Goal: Transaction & Acquisition: Book appointment/travel/reservation

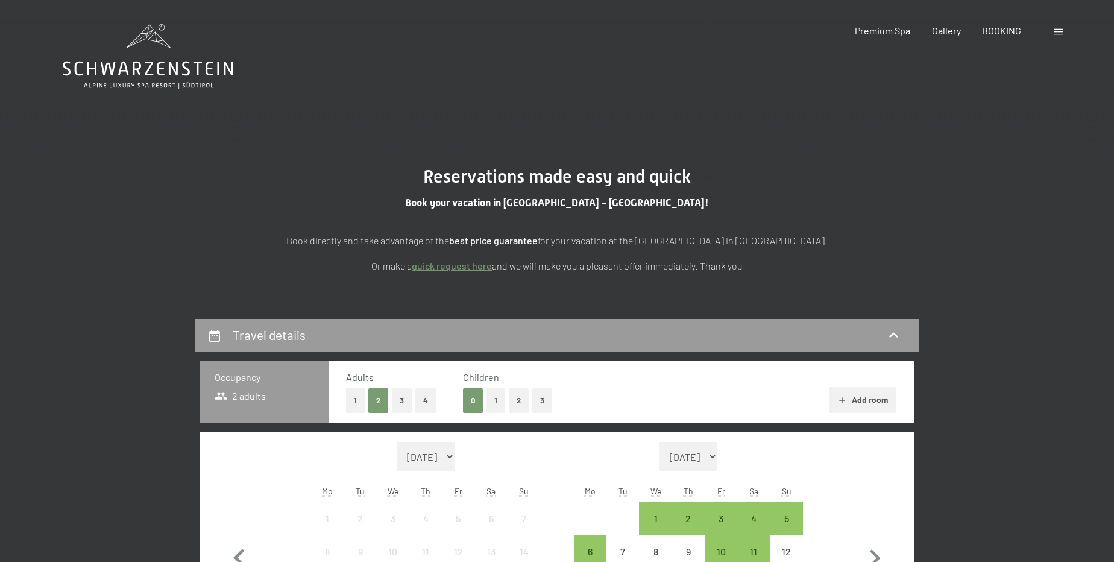
click at [519, 409] on button "2" at bounding box center [519, 400] width 20 height 25
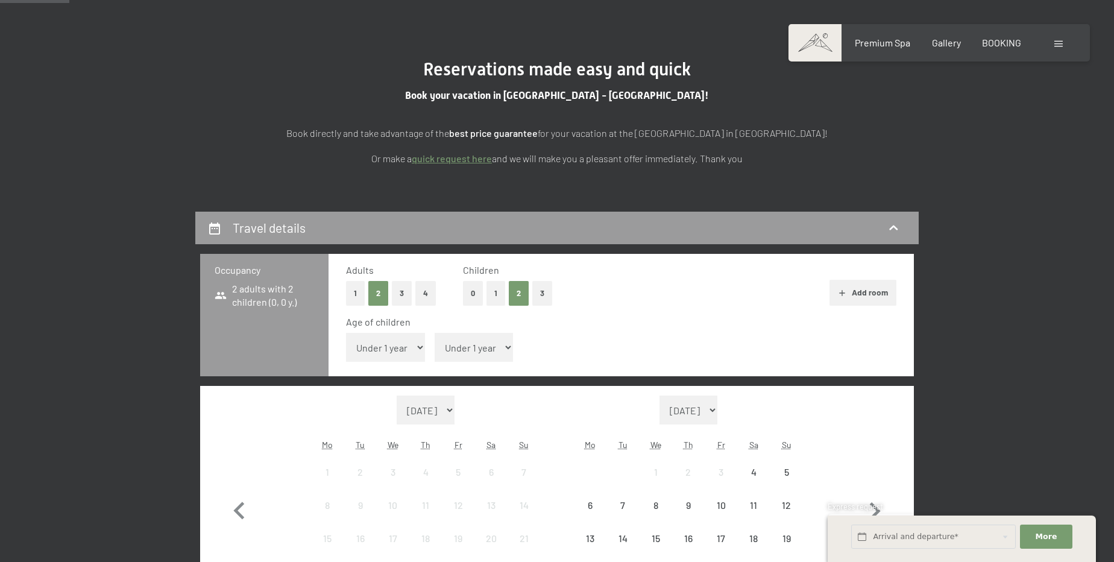
scroll to position [109, 0]
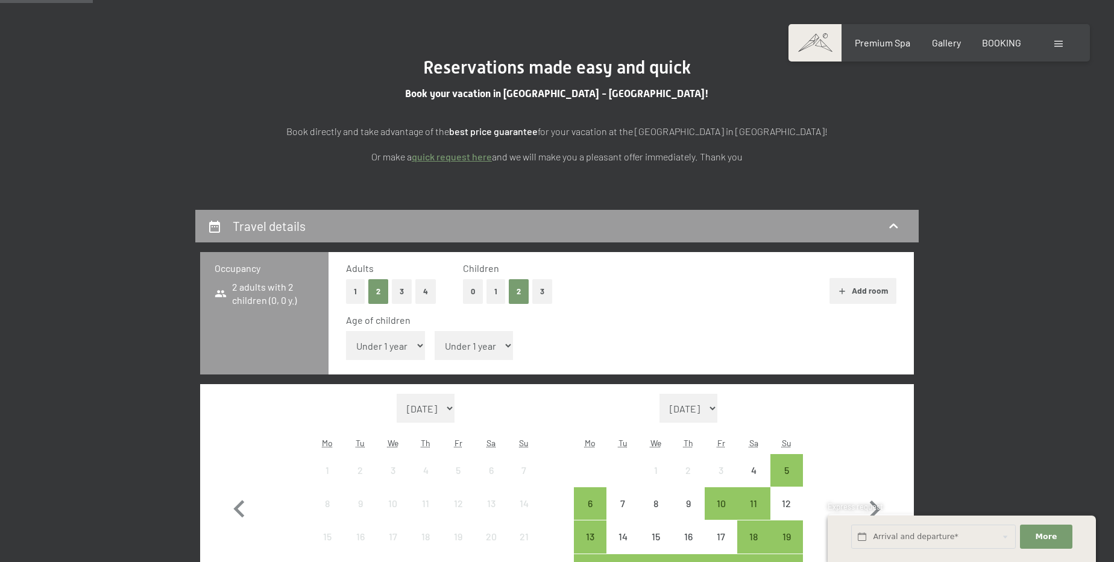
click at [469, 346] on select "Under 1 year 1 year 2 years 3 years 4 years 5 years 6 years 7 years 8 years 9 y…" at bounding box center [473, 345] width 79 height 29
select select "15"
click at [434, 331] on select "Under 1 year 1 year 2 years 3 years 4 years 5 years 6 years 7 years 8 years 9 y…" at bounding box center [473, 345] width 79 height 29
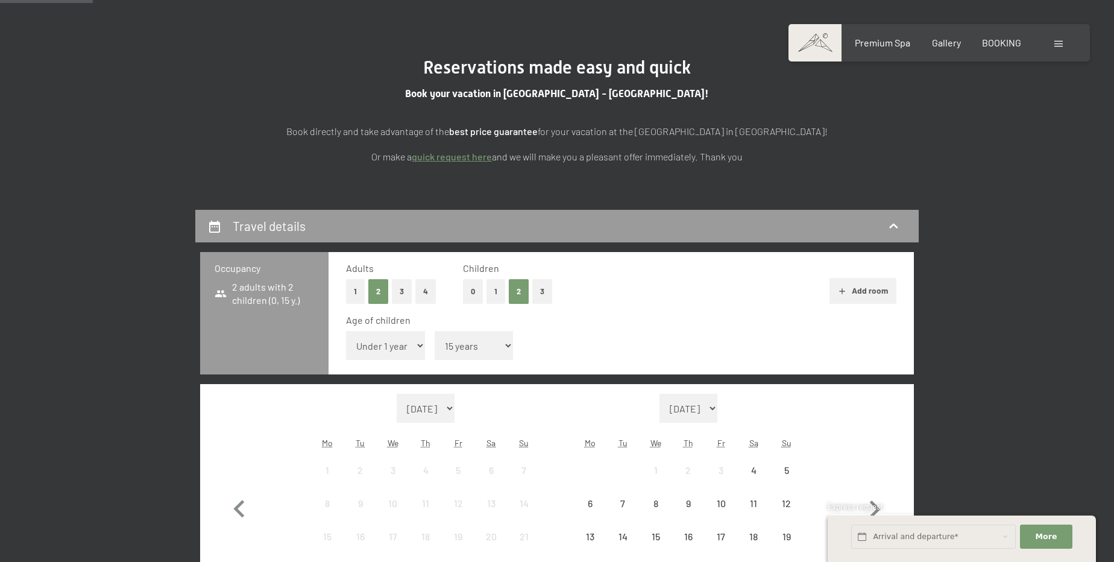
click at [393, 334] on select "Under 1 year 1 year 2 years 3 years 4 years 5 years 6 years 7 years 8 years 9 y…" at bounding box center [385, 345] width 79 height 29
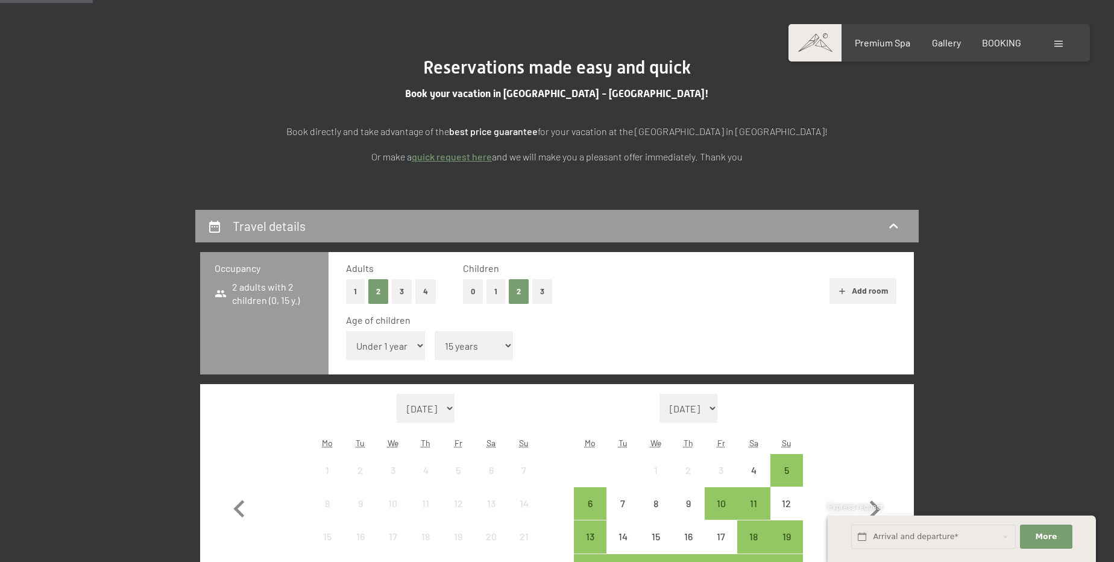
select select "12"
click at [346, 331] on select "Under 1 year 1 year 2 years 3 years 4 years 5 years 6 years 7 years 8 years 9 y…" at bounding box center [385, 345] width 79 height 29
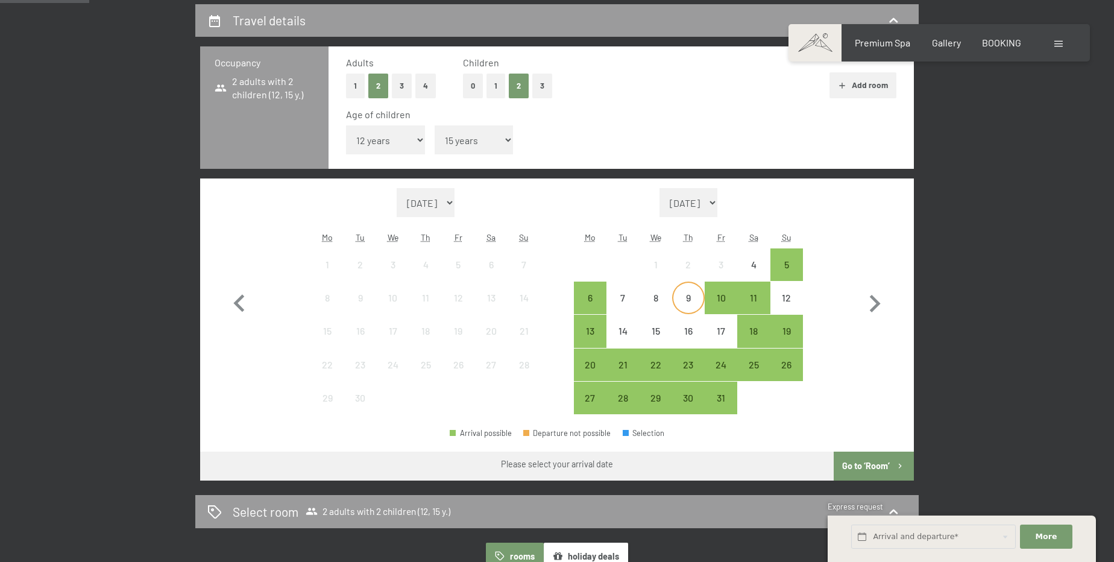
scroll to position [328, 0]
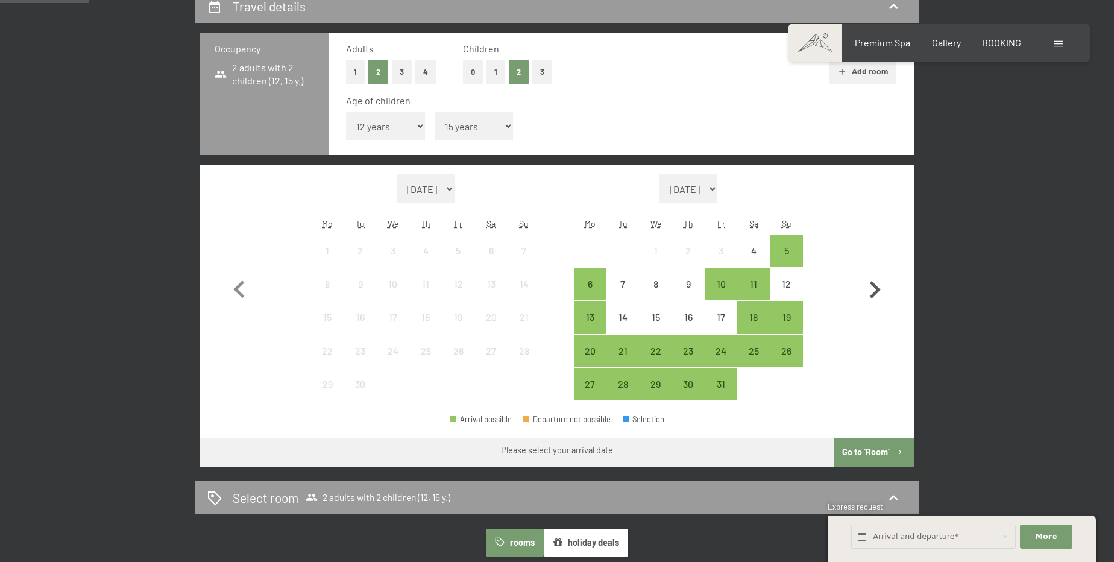
click at [870, 287] on icon "button" at bounding box center [874, 289] width 35 height 35
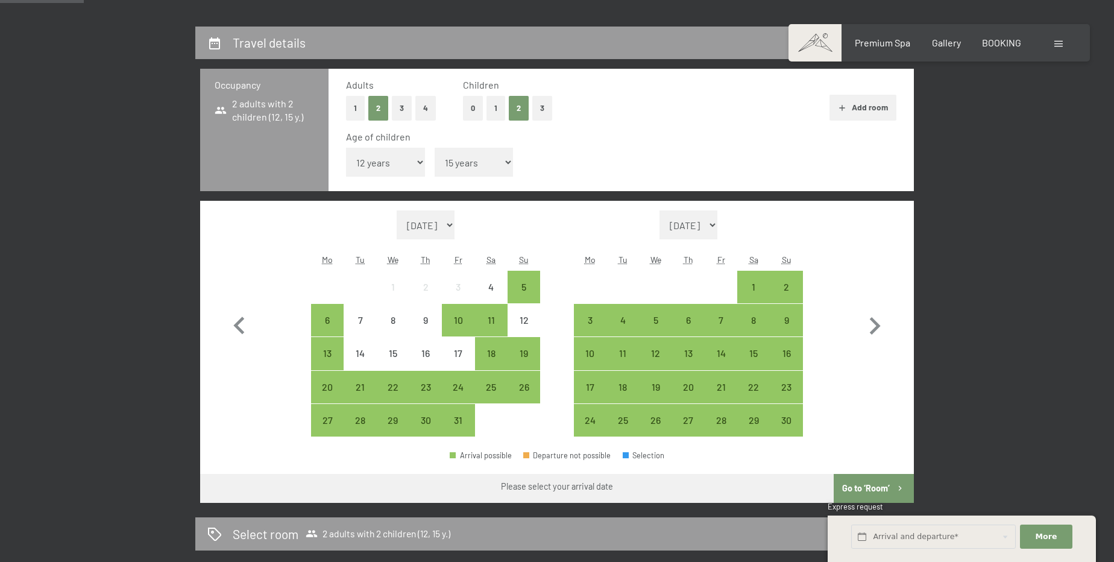
scroll to position [274, 0]
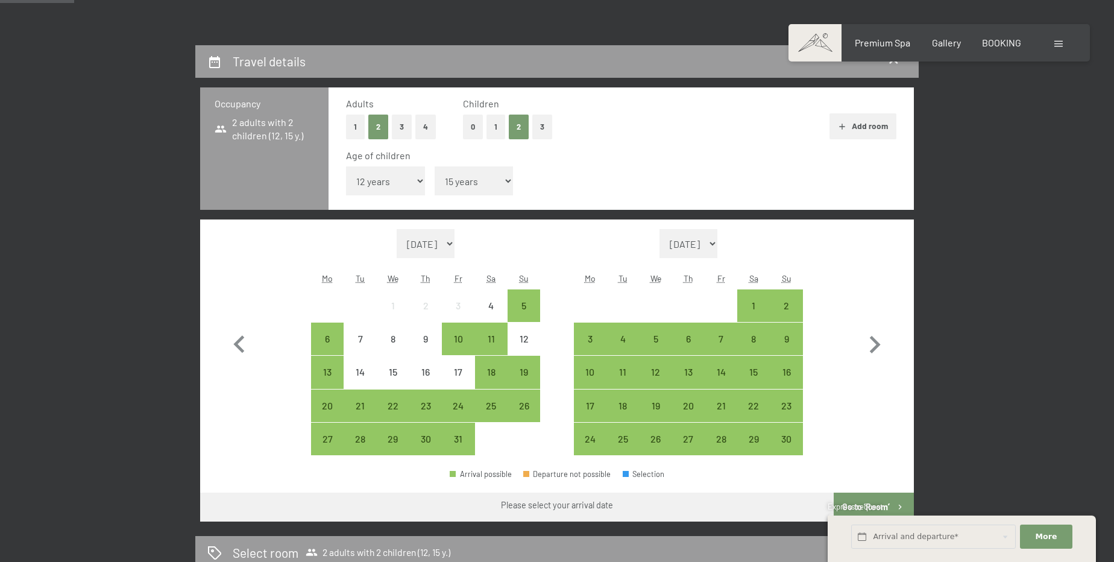
click at [844, 127] on icon "button" at bounding box center [842, 127] width 10 height 10
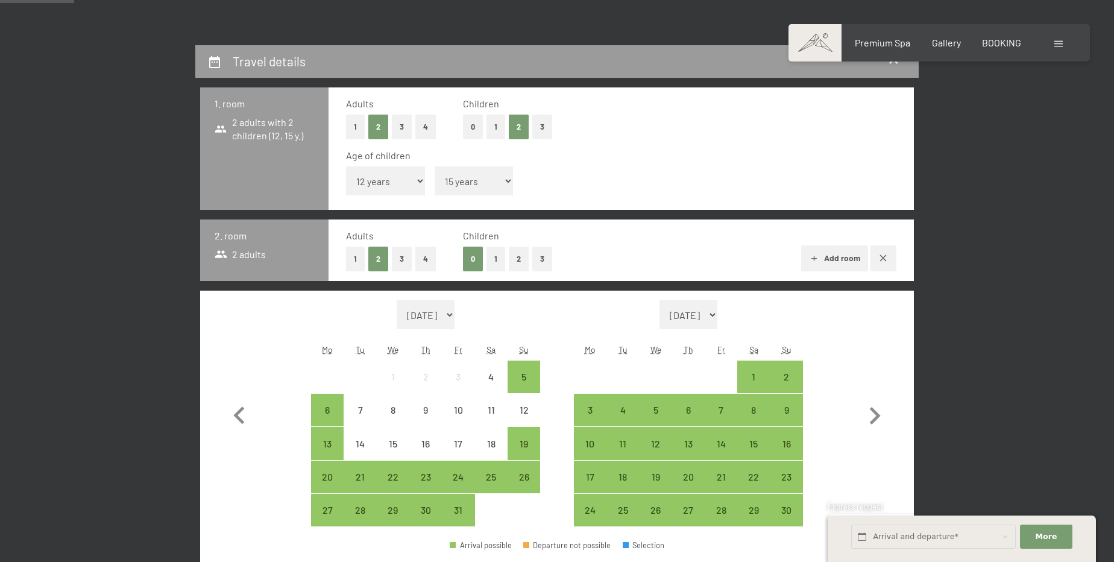
click at [469, 131] on button "0" at bounding box center [473, 126] width 20 height 25
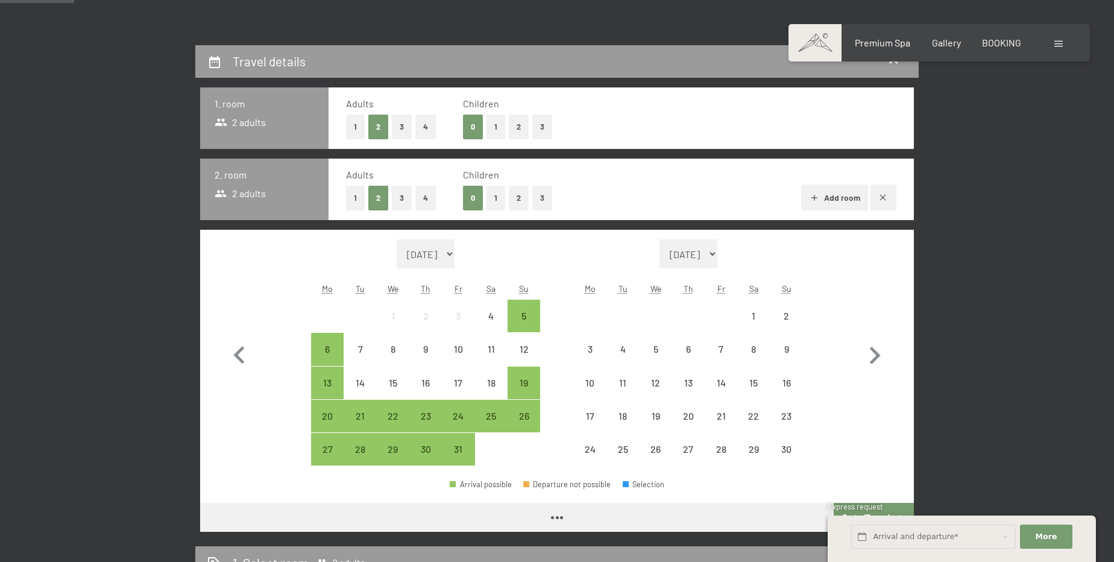
click at [514, 205] on button "2" at bounding box center [519, 198] width 20 height 25
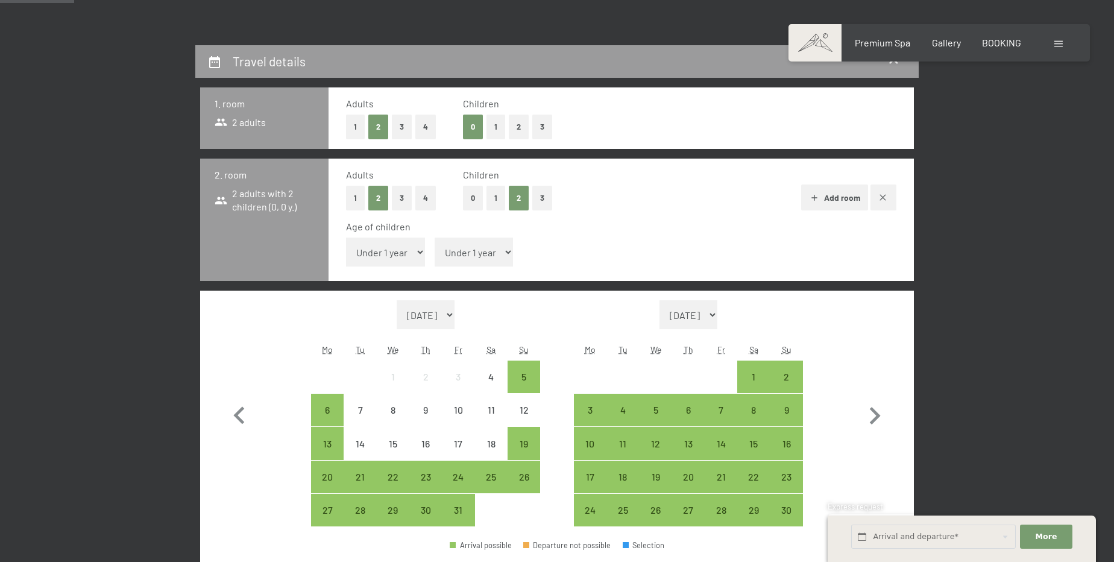
click at [360, 202] on button "1" at bounding box center [355, 198] width 19 height 25
click at [884, 198] on icon "button" at bounding box center [883, 198] width 10 height 10
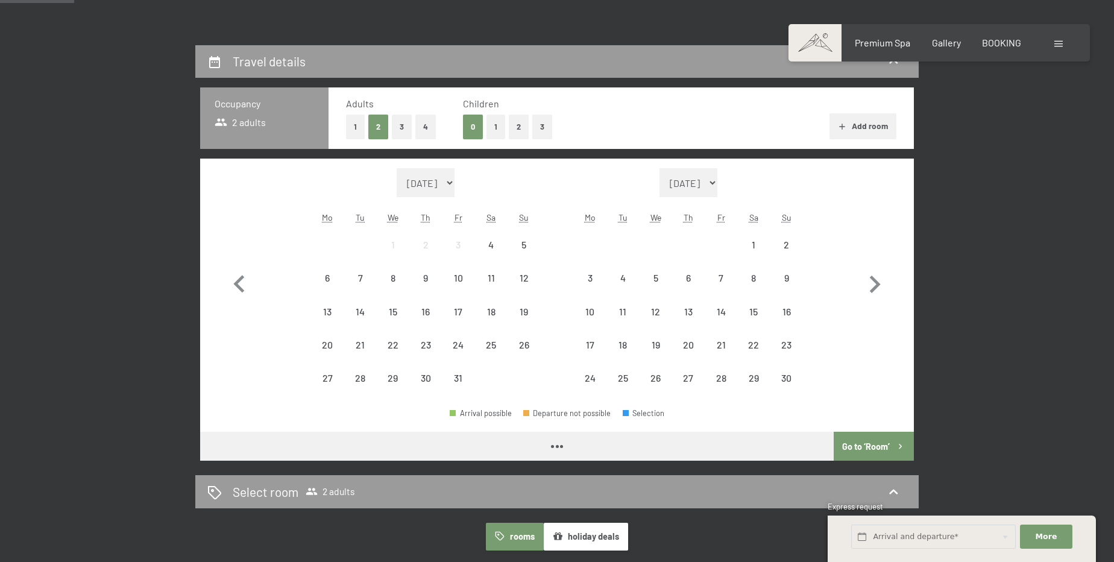
click at [520, 125] on button "2" at bounding box center [519, 126] width 20 height 25
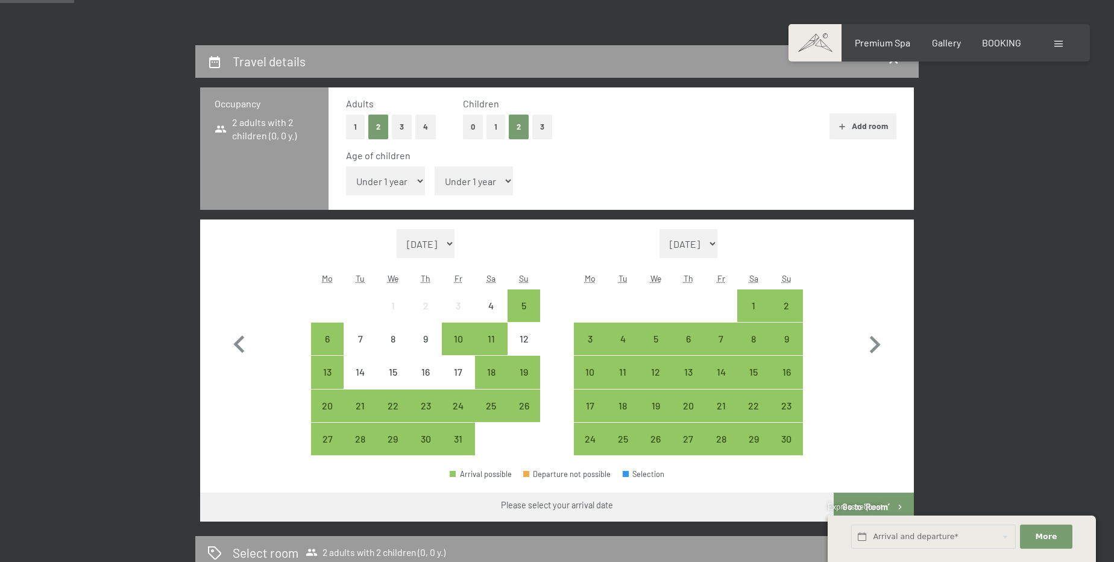
click at [393, 180] on select "Under 1 year 1 year 2 years 3 years 4 years 5 years 6 years 7 years 8 years 9 y…" at bounding box center [385, 180] width 79 height 29
select select "12"
click at [346, 166] on select "Under 1 year 1 year 2 years 3 years 4 years 5 years 6 years 7 years 8 years 9 y…" at bounding box center [385, 180] width 79 height 29
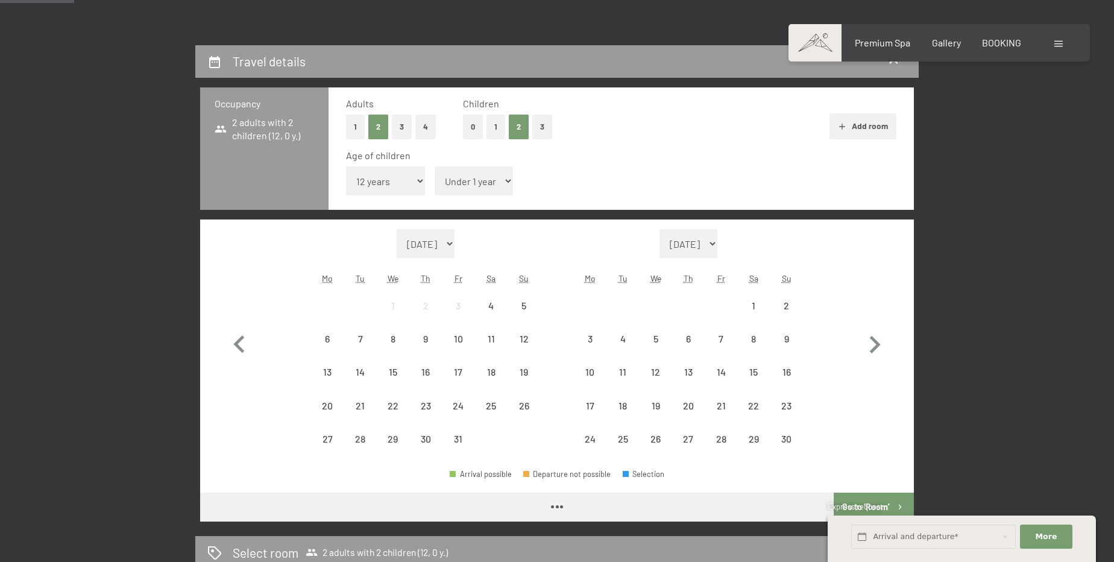
click at [480, 152] on div "Age of children" at bounding box center [616, 155] width 540 height 13
click at [478, 178] on select "Under 1 year 1 year 2 years 3 years 4 years 5 years 6 years 7 years 8 years 9 y…" at bounding box center [473, 180] width 79 height 29
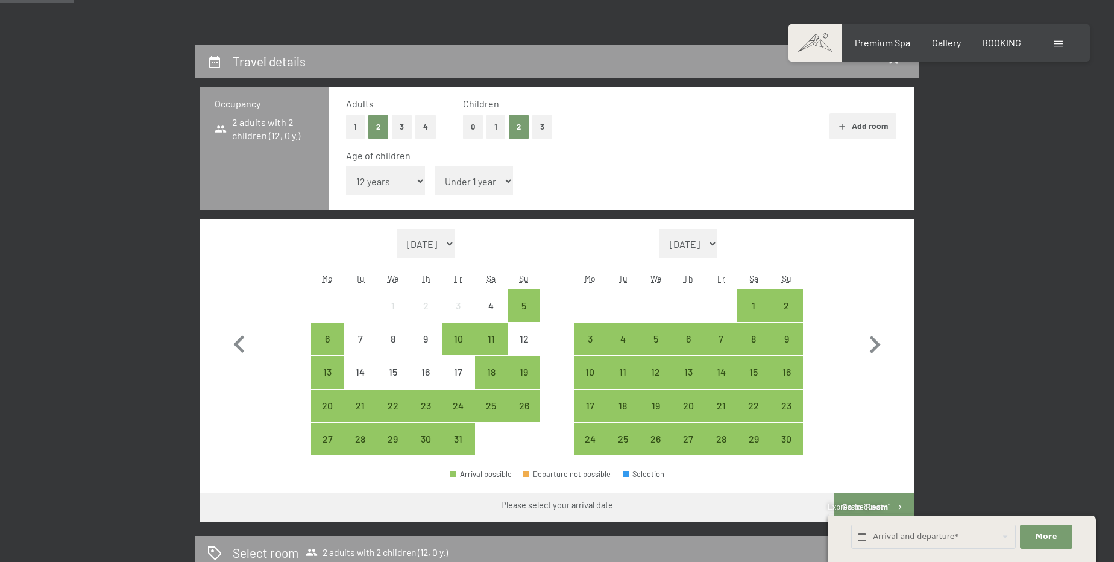
select select "15"
click at [434, 166] on select "Under 1 year 1 year 2 years 3 years 4 years 5 years 6 years 7 years 8 years 9 y…" at bounding box center [473, 180] width 79 height 29
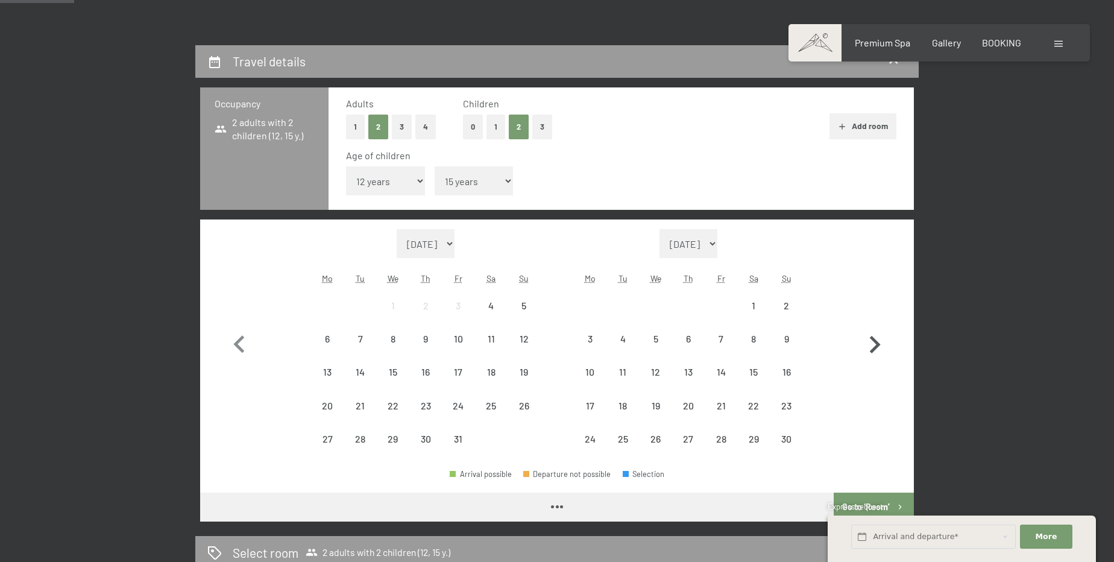
click at [869, 331] on icon "button" at bounding box center [874, 344] width 35 height 35
select select "[DATE]"
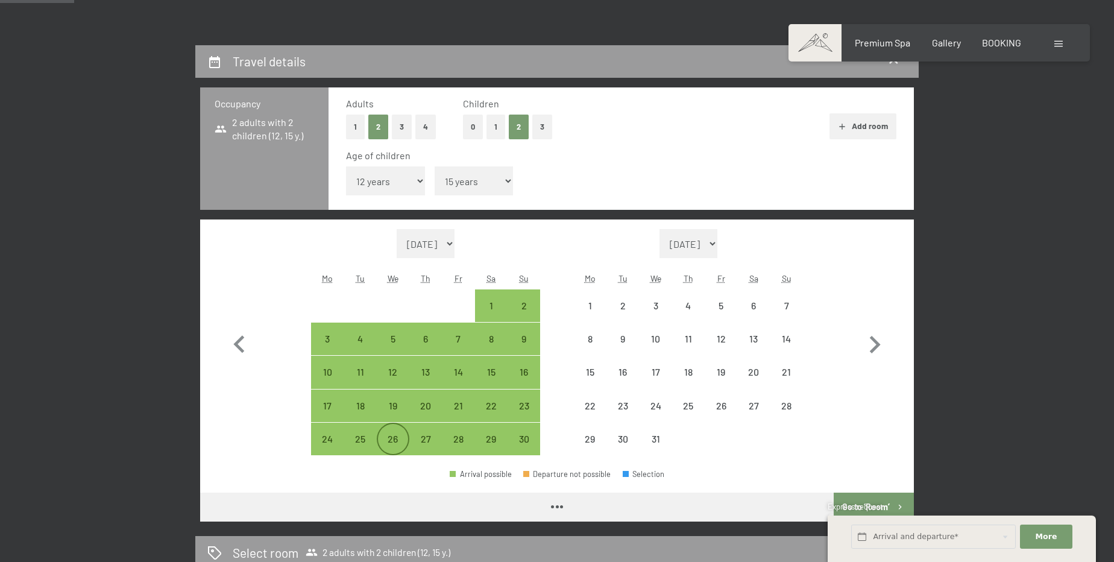
click at [384, 443] on div "26" at bounding box center [393, 449] width 30 height 30
select select "[DATE]"
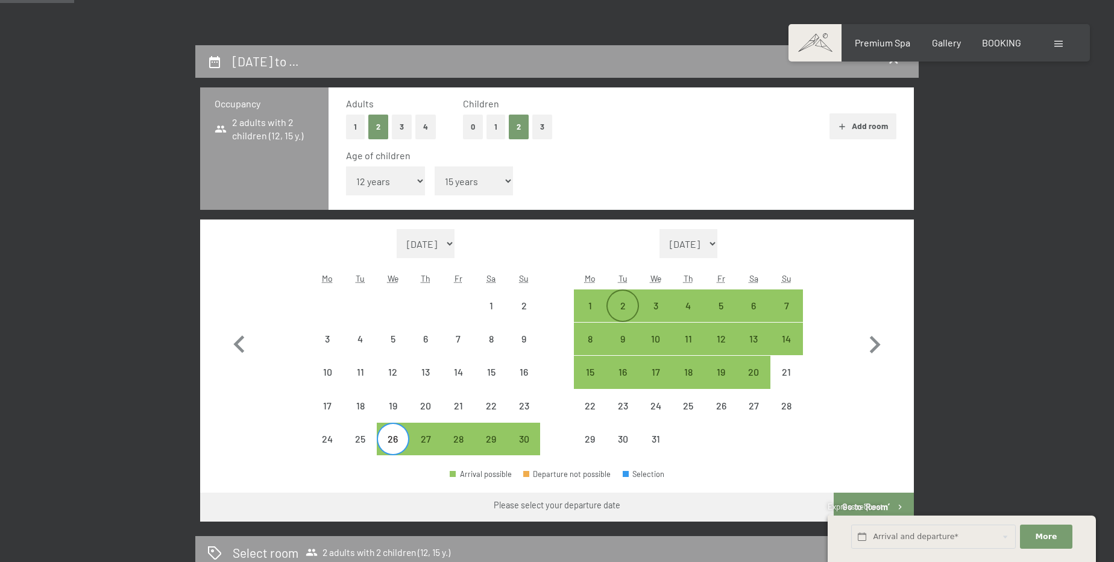
click at [624, 306] on div "2" at bounding box center [622, 316] width 30 height 30
select select "[DATE]"
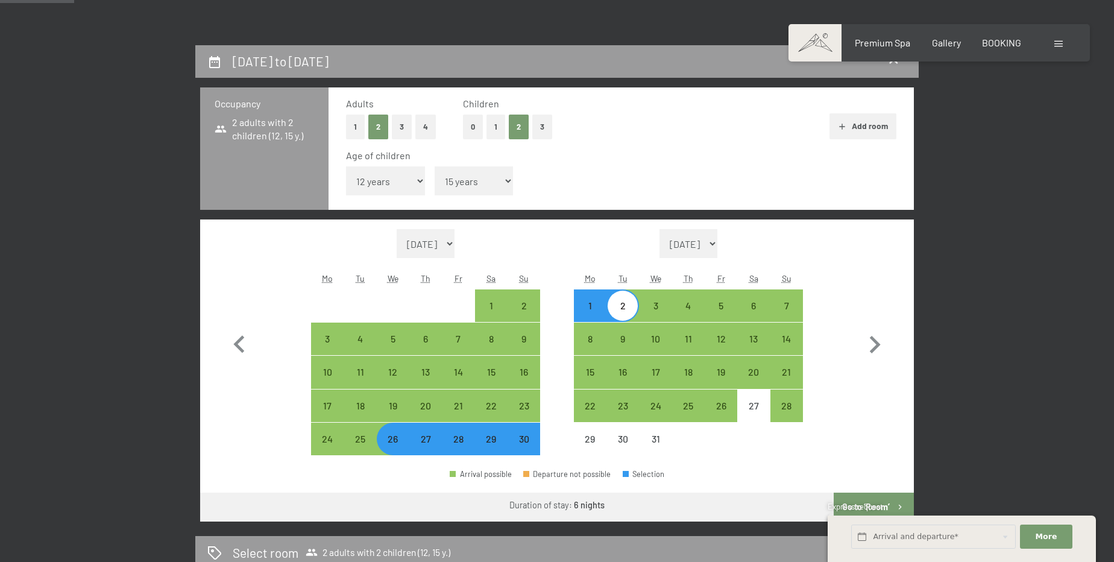
click at [397, 445] on div "26" at bounding box center [393, 449] width 30 height 30
select select "[DATE]"
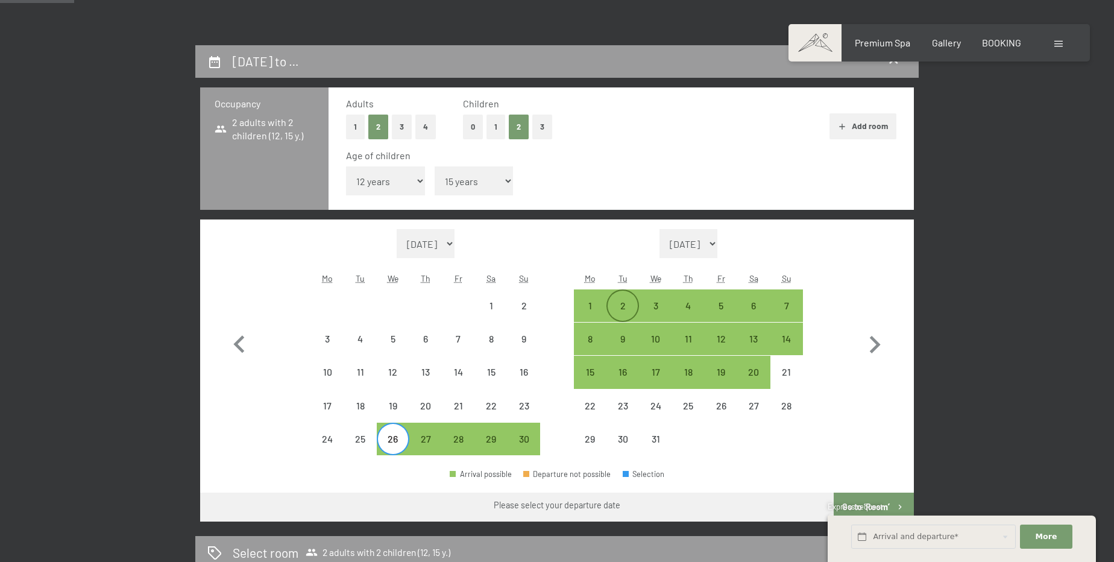
click at [625, 298] on div "2" at bounding box center [622, 305] width 30 height 30
select select "[DATE]"
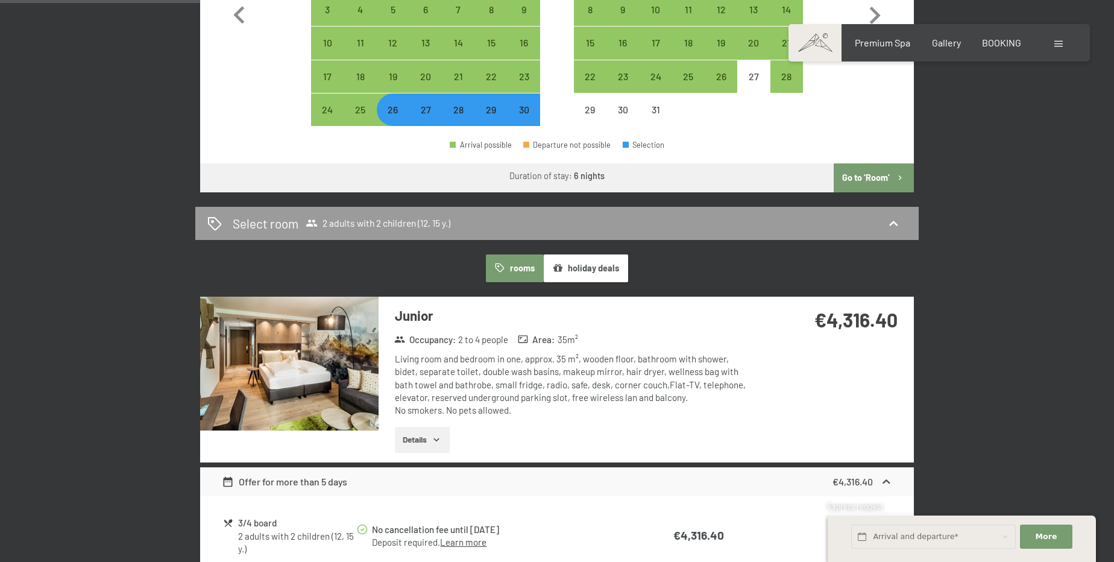
click at [880, 168] on button "Go to ‘Room’" at bounding box center [873, 177] width 80 height 29
select select "[DATE]"
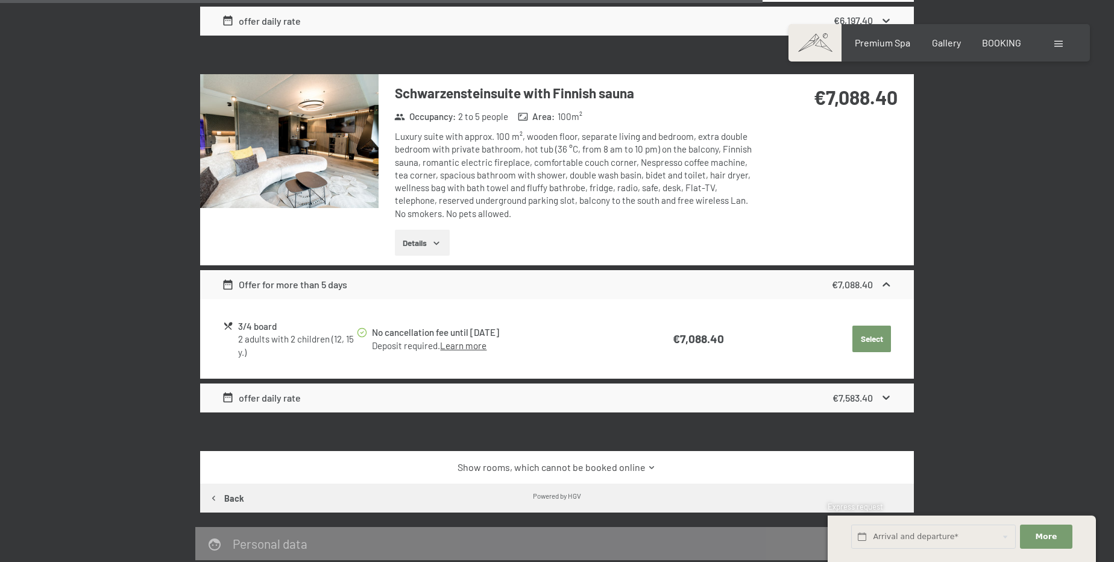
scroll to position [2345, 0]
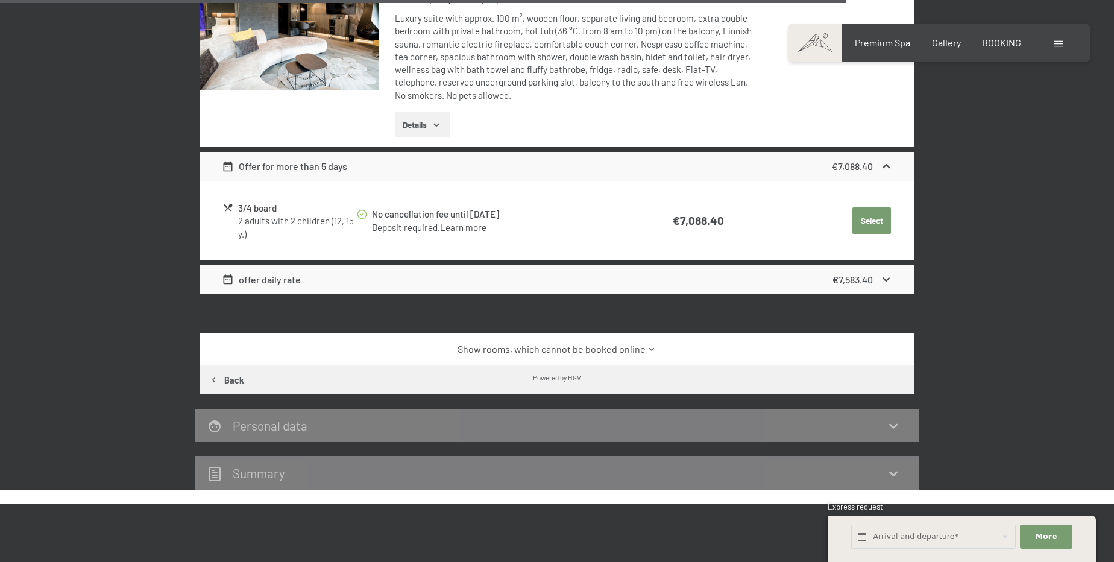
click at [558, 336] on div "Show rooms, which cannot be booked online" at bounding box center [556, 349] width 713 height 33
click at [607, 342] on link "Show rooms, which cannot be booked online" at bounding box center [557, 348] width 671 height 13
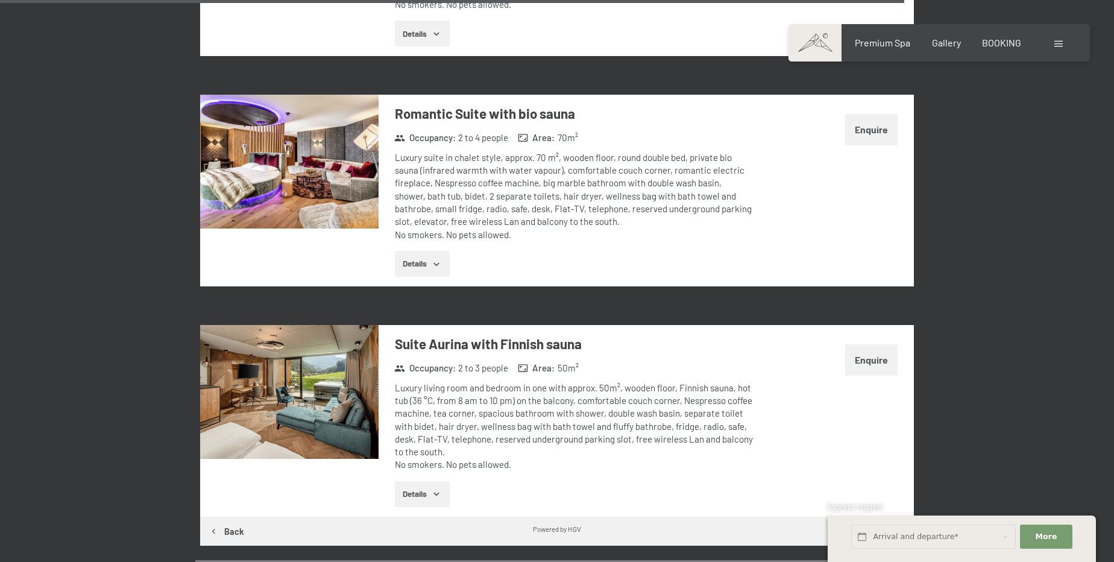
scroll to position [3715, 0]
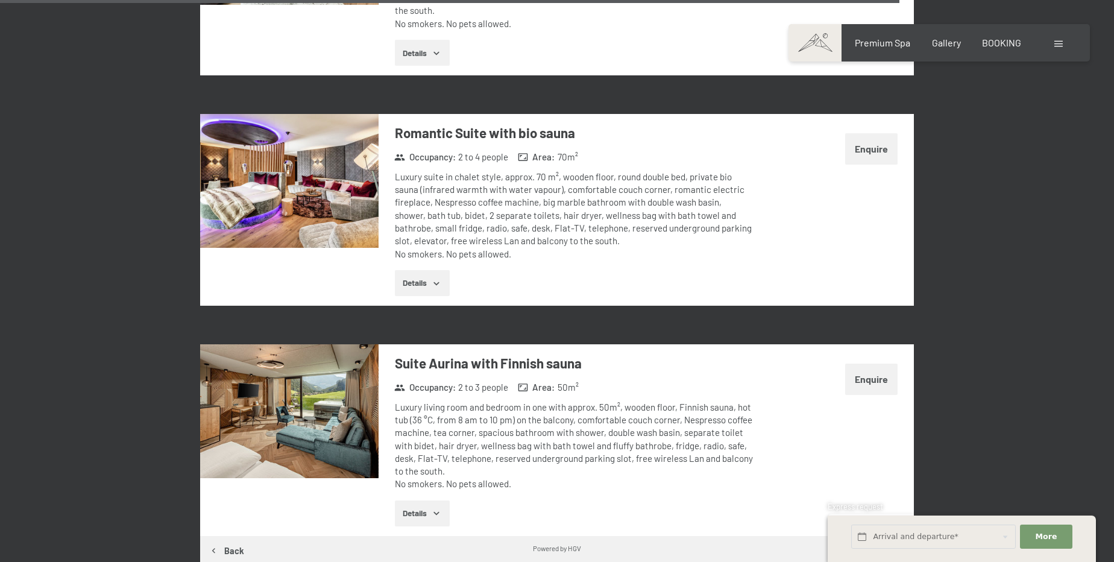
click at [312, 377] on img at bounding box center [289, 411] width 178 height 134
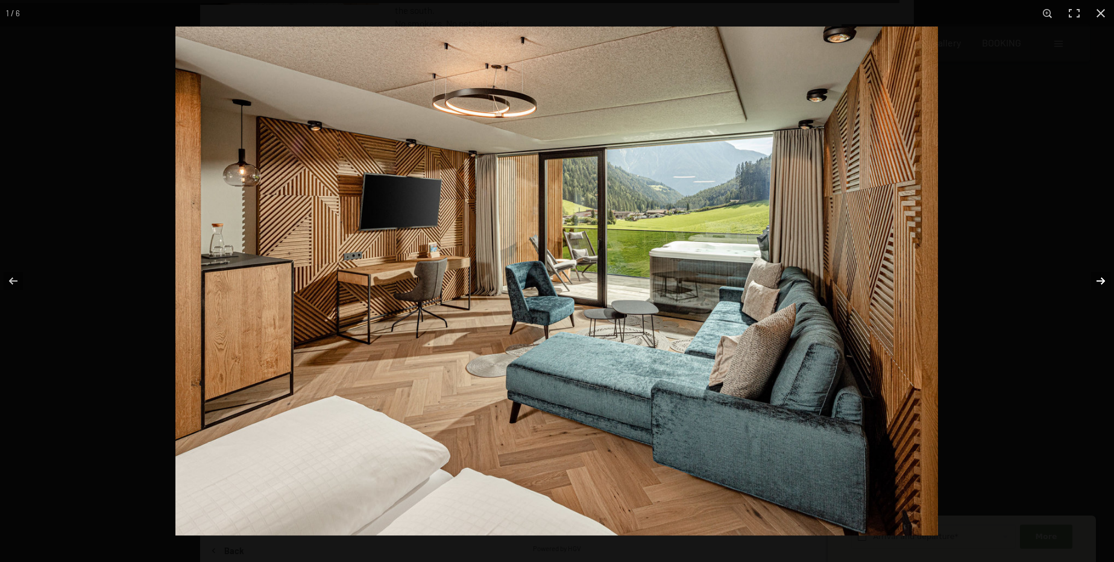
click at [1102, 279] on button "button" at bounding box center [1092, 281] width 42 height 60
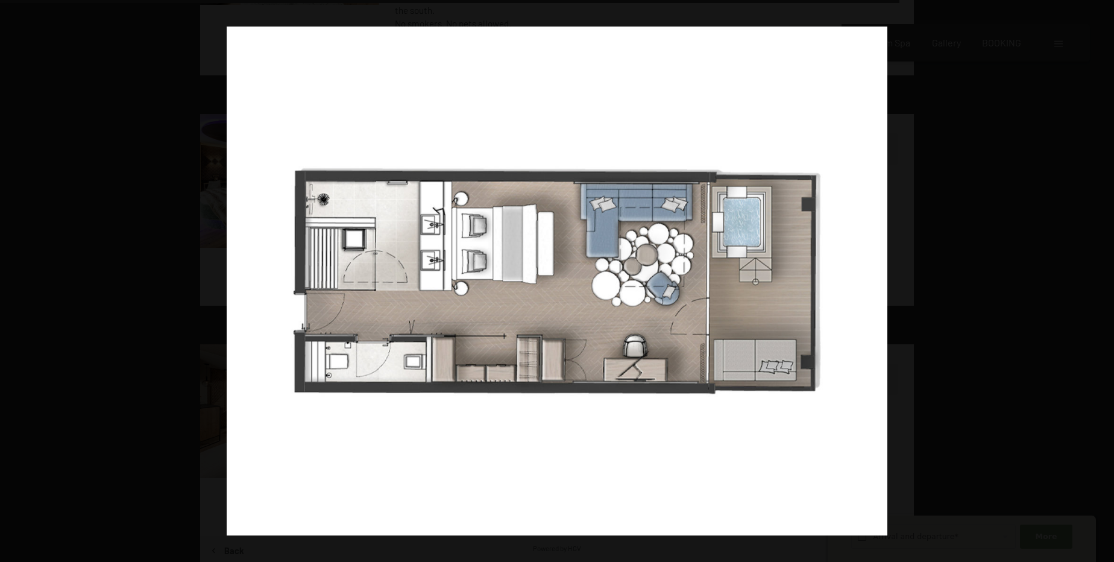
click at [1102, 279] on button "button" at bounding box center [1092, 281] width 42 height 60
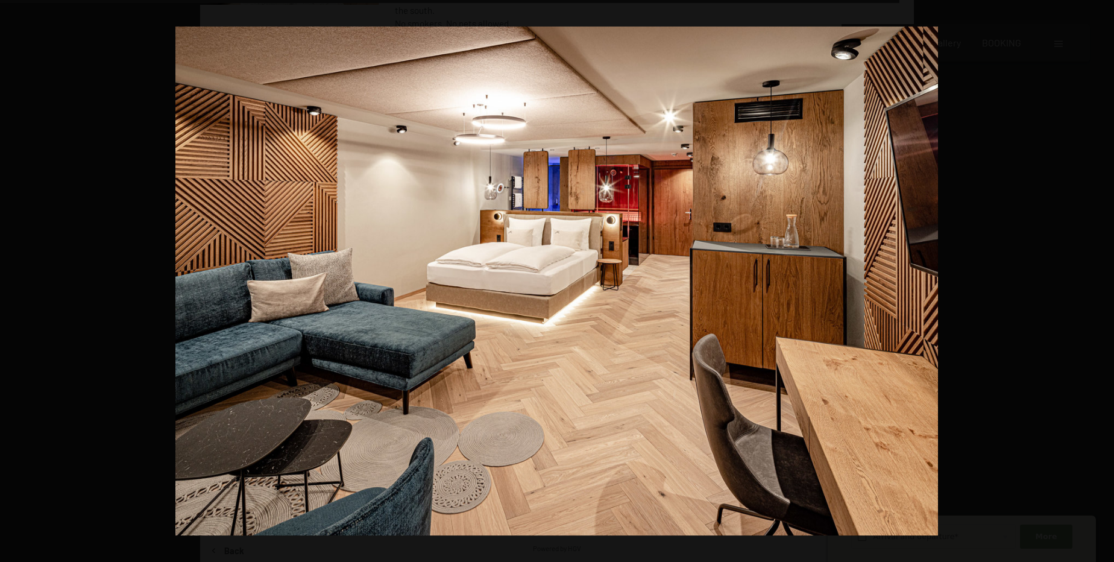
click at [1102, 279] on button "button" at bounding box center [1092, 281] width 42 height 60
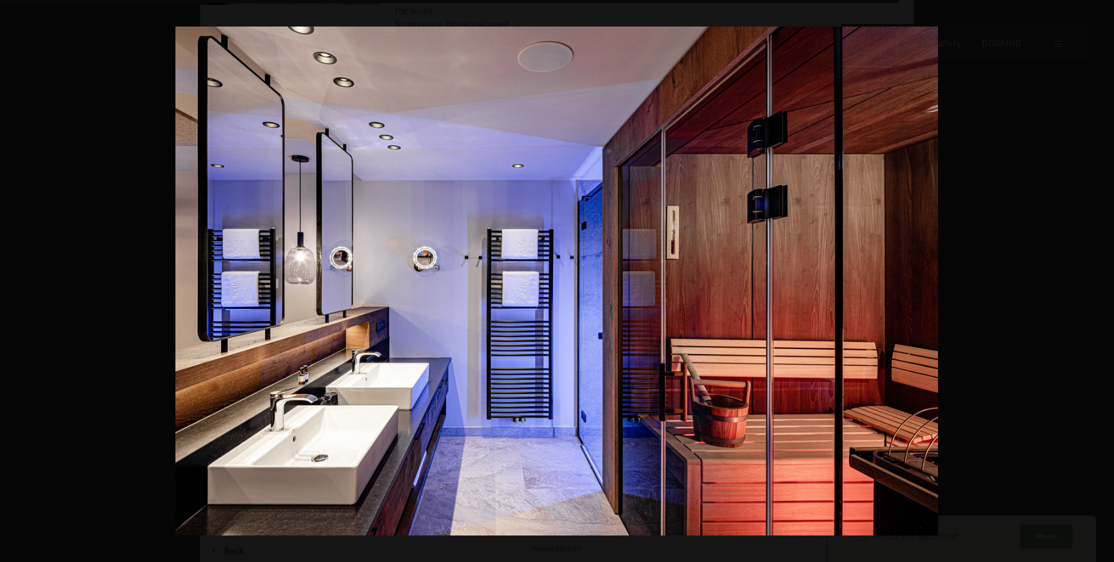
click at [1102, 279] on button "button" at bounding box center [1092, 281] width 42 height 60
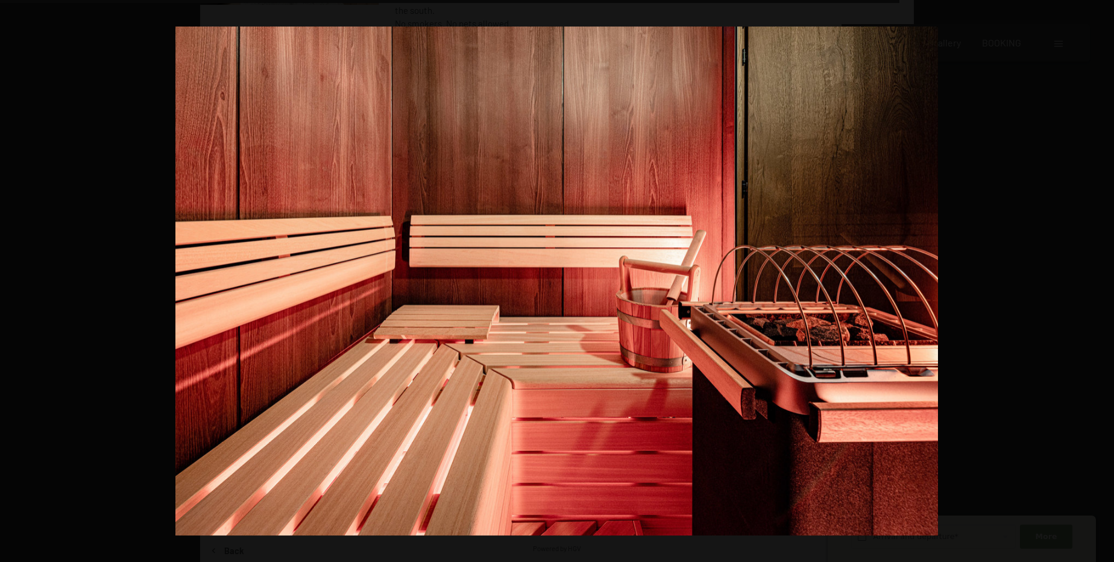
click at [1102, 279] on button "button" at bounding box center [1092, 281] width 42 height 60
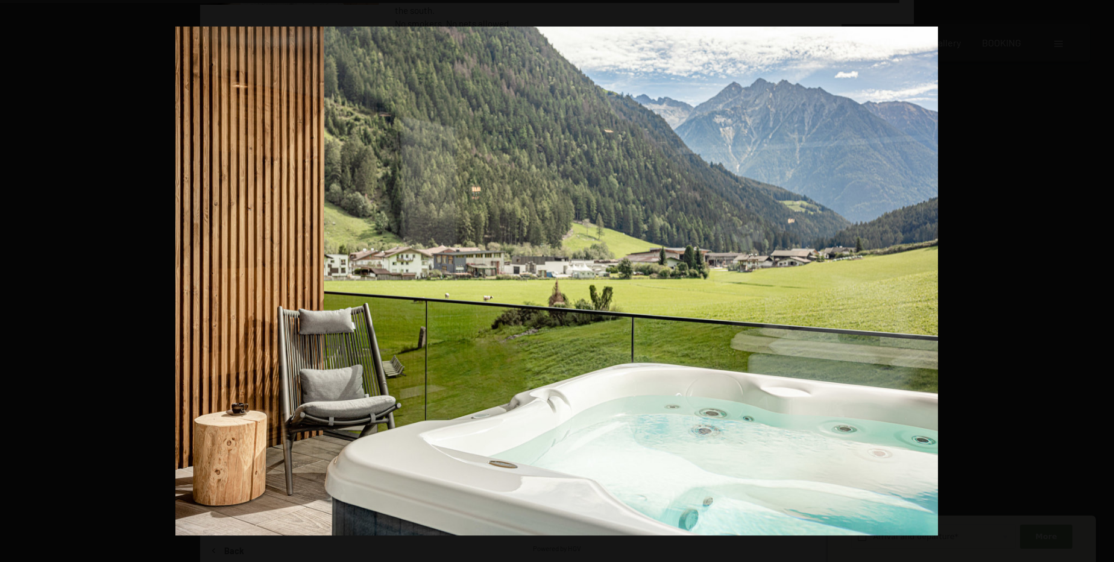
click at [1102, 279] on button "button" at bounding box center [1092, 281] width 42 height 60
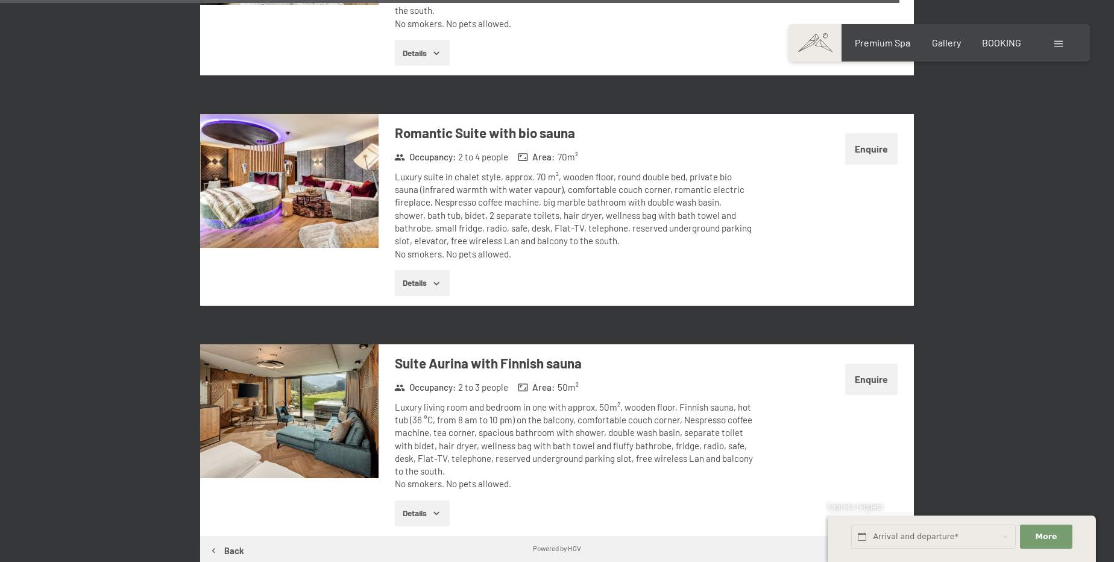
click at [0, 0] on button "button" at bounding box center [0, 0] width 0 height 0
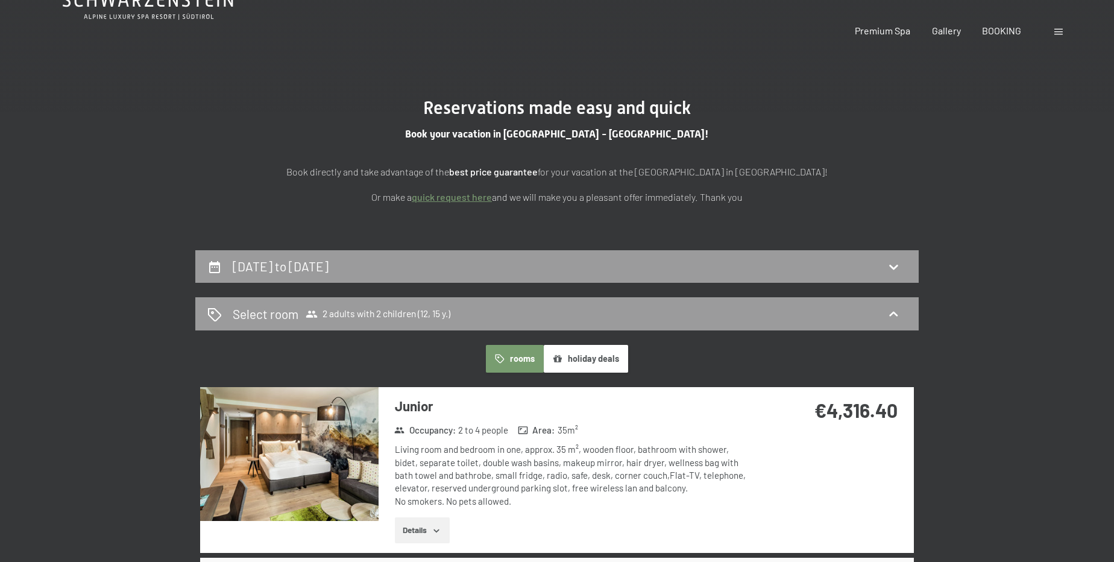
scroll to position [0, 0]
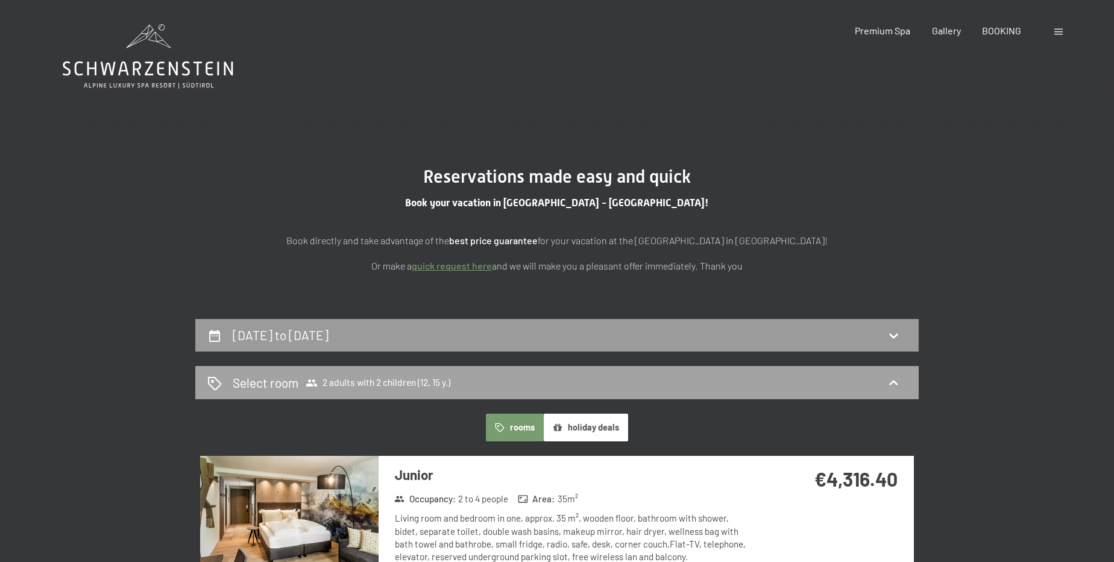
click at [418, 373] on div "Select room 2 adults with 2 children (12, 15 y.)" at bounding box center [556, 382] width 723 height 33
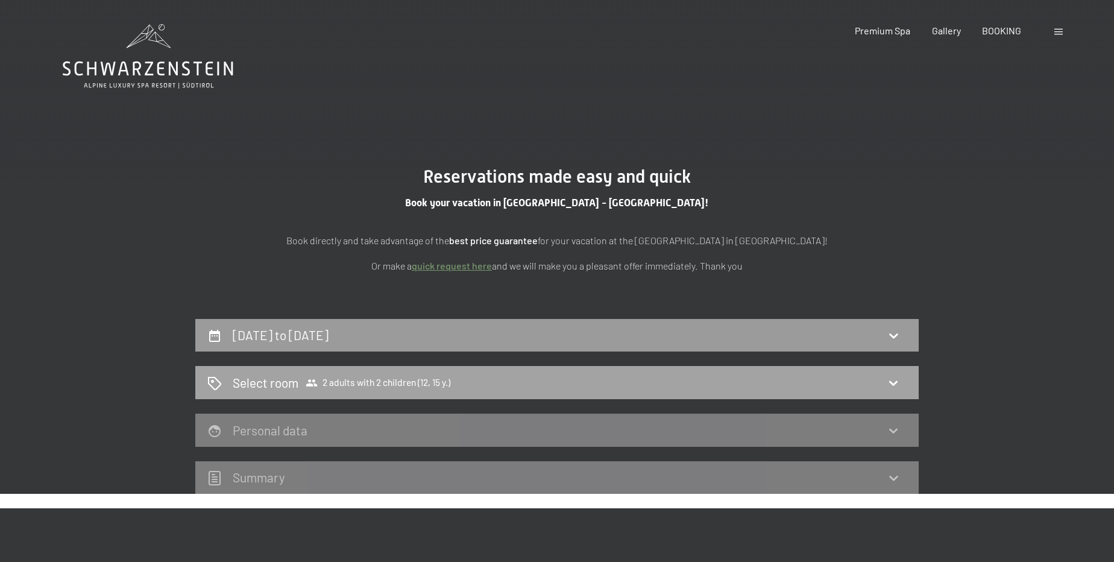
click at [466, 395] on div "Select room 2 adults with 2 children (12, 15 y.)" at bounding box center [556, 382] width 723 height 33
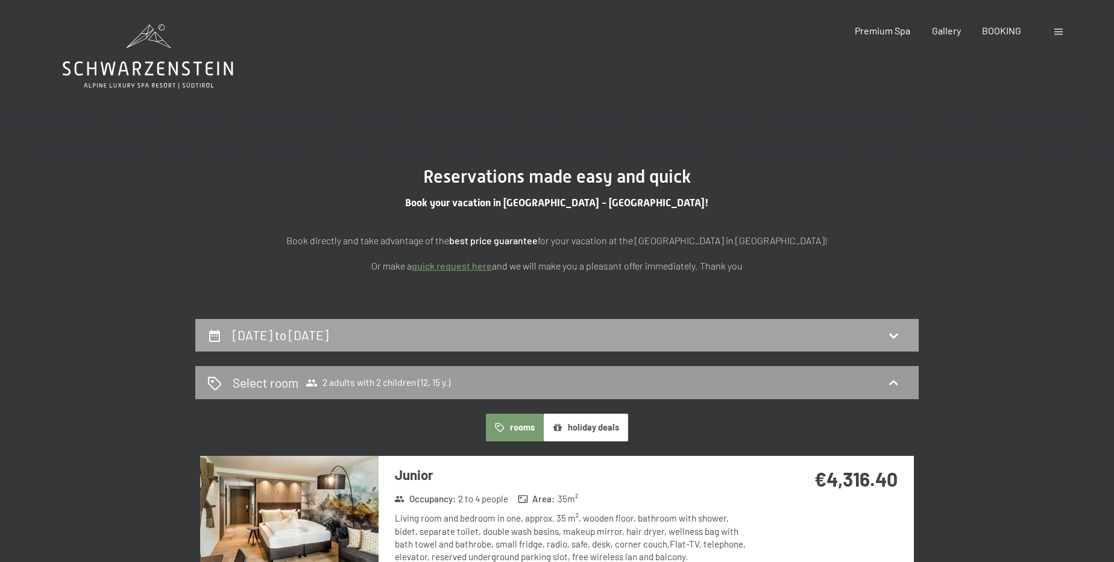
click at [478, 337] on div "[DATE] to [DATE]" at bounding box center [556, 334] width 699 height 17
select select "12"
select select "15"
select select "[DATE]"
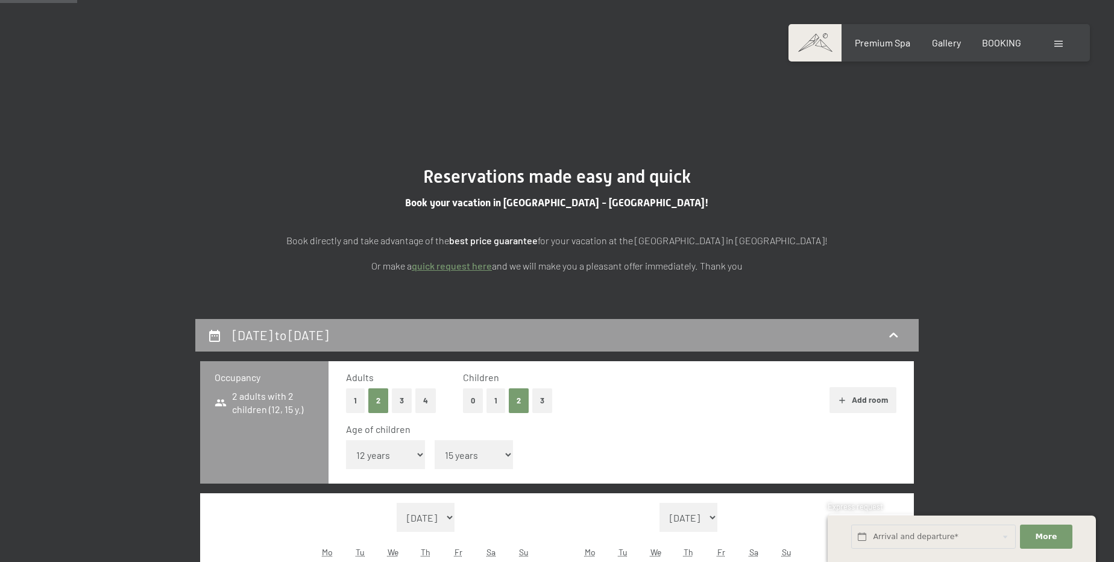
scroll to position [318, 0]
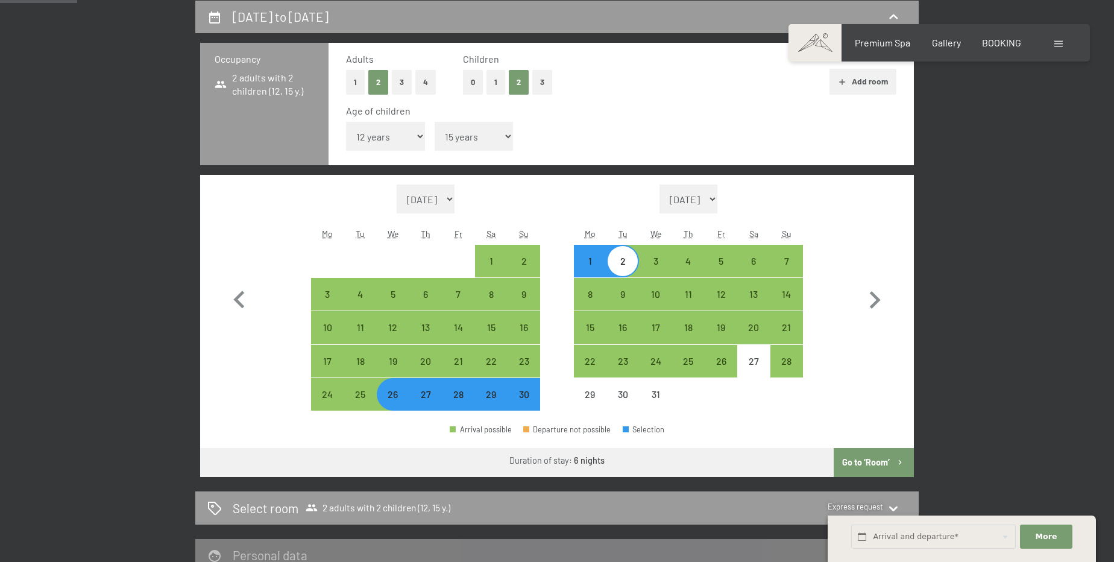
click at [390, 399] on div "26" at bounding box center [393, 404] width 30 height 30
select select "[DATE]"
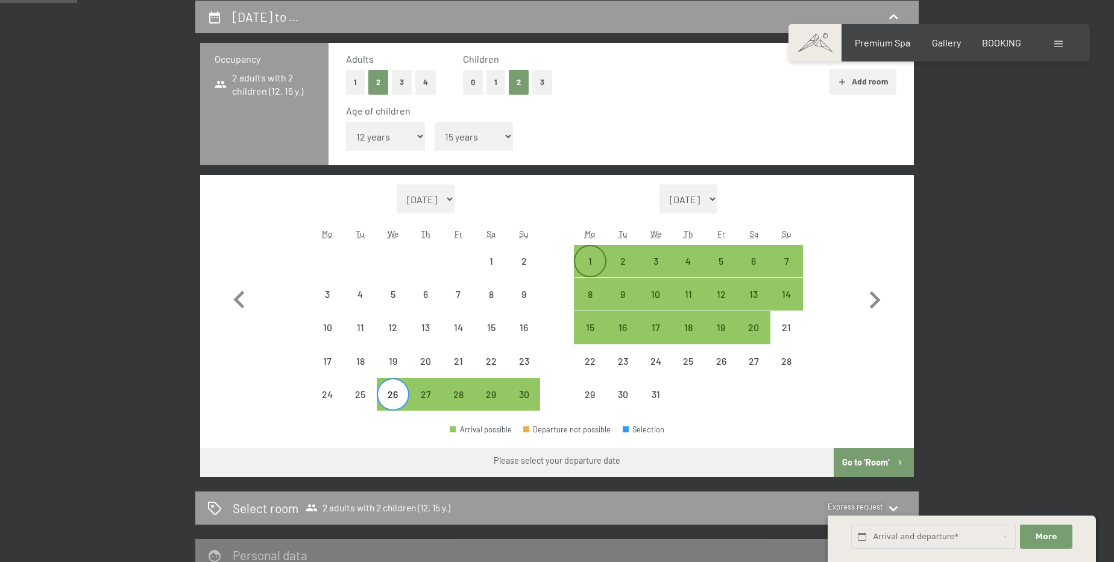
click at [598, 257] on div "1" at bounding box center [590, 271] width 30 height 30
select select "[DATE]"
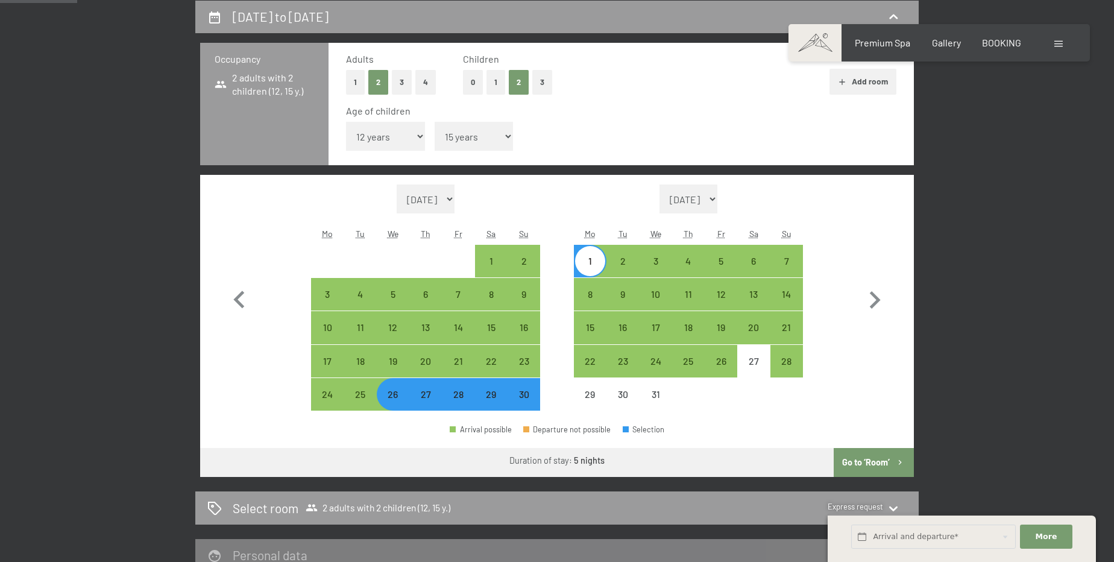
click at [854, 462] on button "Go to ‘Room’" at bounding box center [873, 462] width 80 height 29
select select "[DATE]"
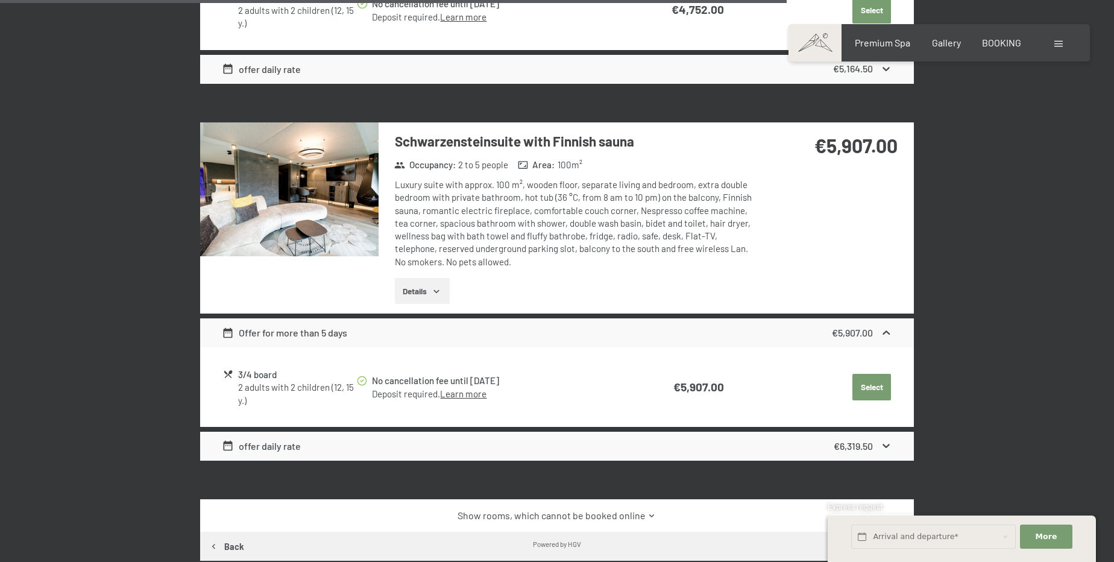
scroll to position [2181, 0]
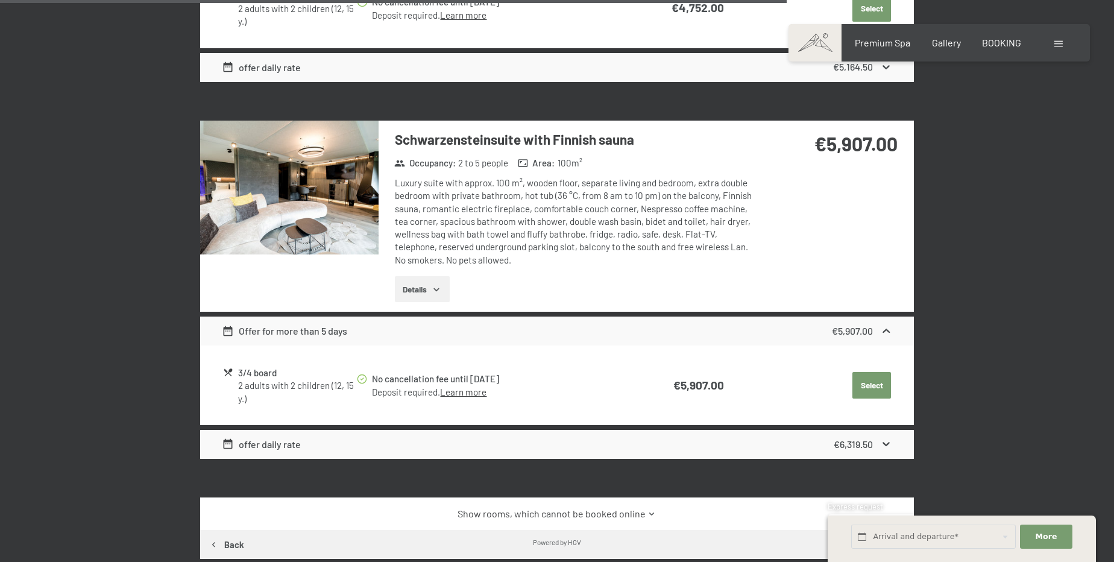
click at [875, 442] on div "€6,319.50" at bounding box center [862, 444] width 59 height 14
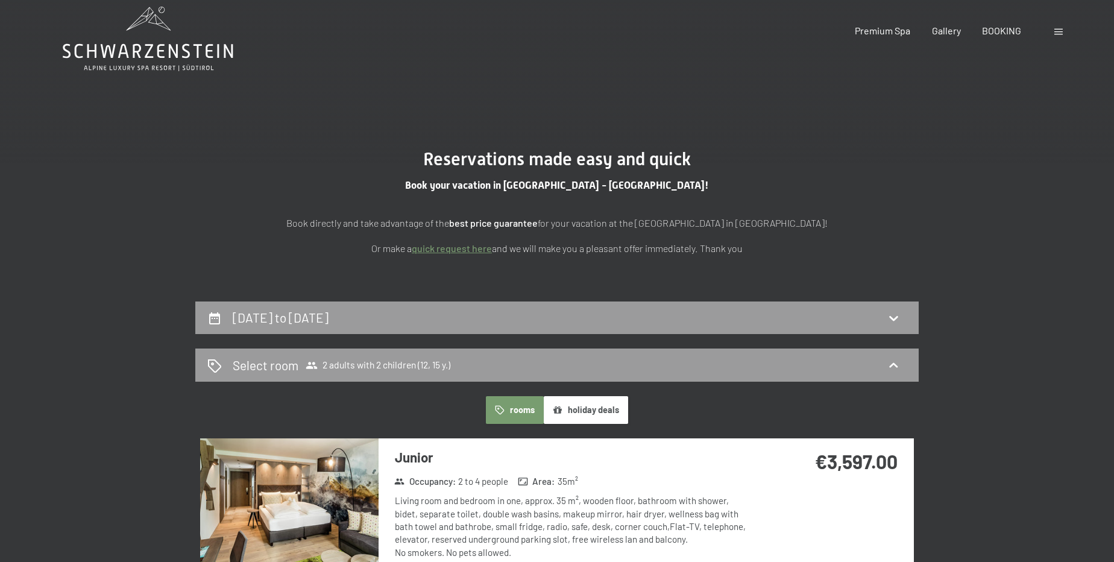
scroll to position [0, 0]
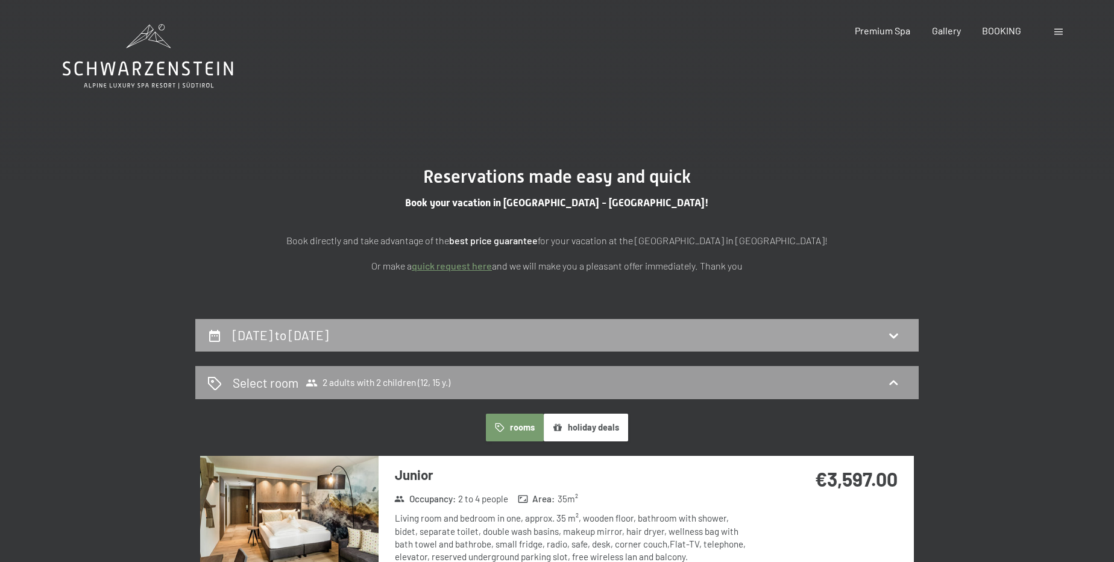
click at [333, 342] on div "[DATE] to [DATE]" at bounding box center [283, 334] width 101 height 17
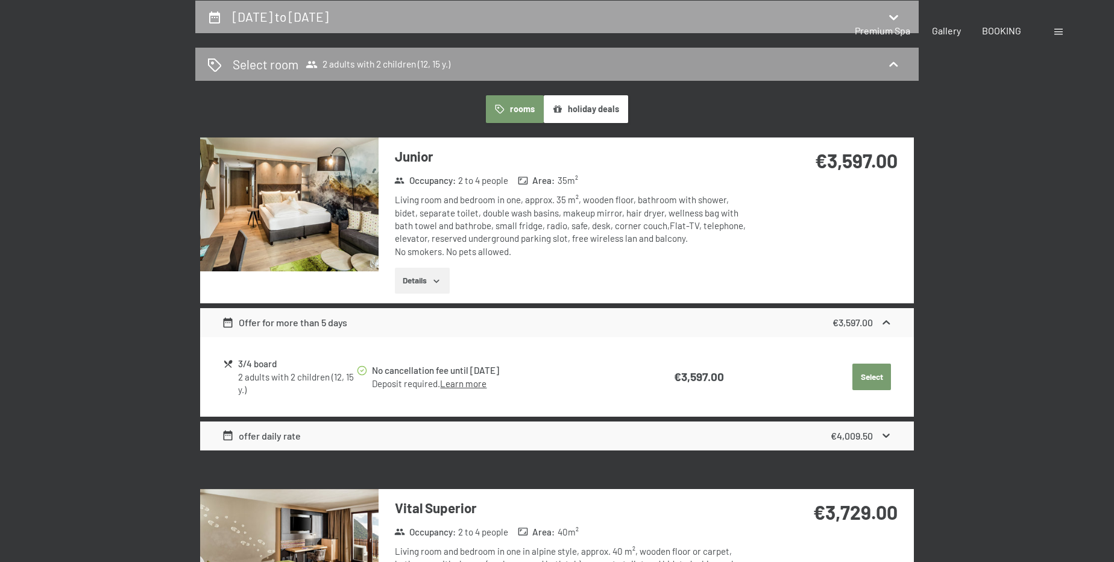
select select "12"
select select "15"
select select "[DATE]"
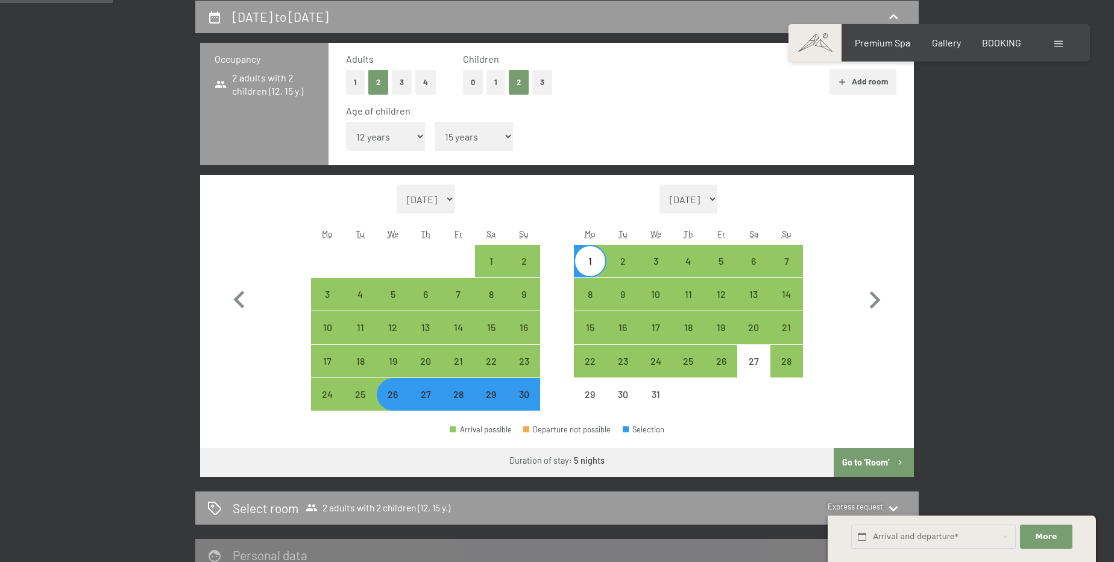
click at [395, 404] on div "26" at bounding box center [393, 404] width 30 height 30
select select "[DATE]"
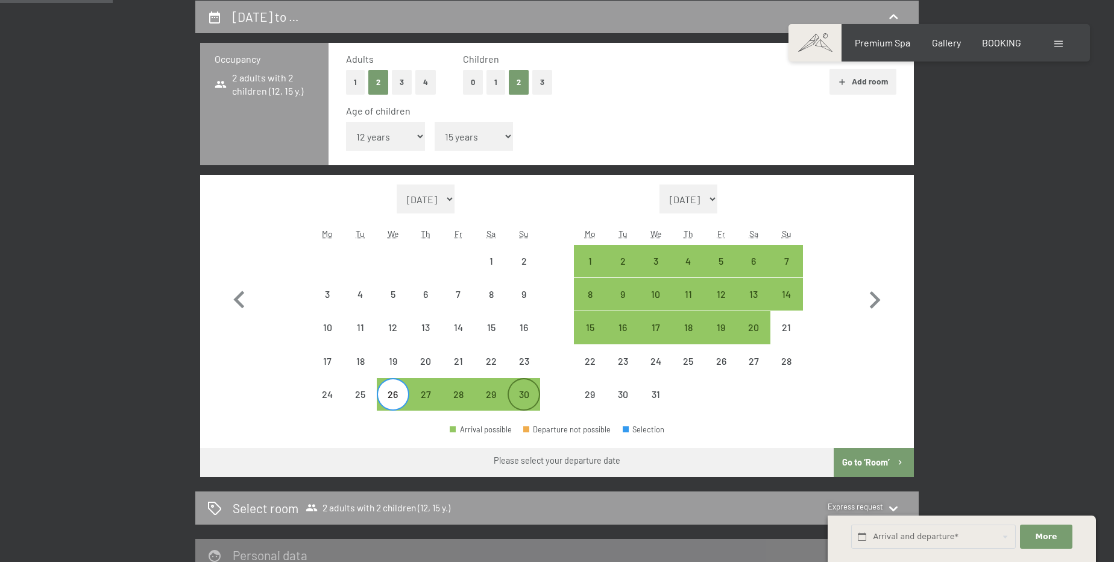
click at [523, 399] on div "30" at bounding box center [524, 404] width 30 height 30
select select "[DATE]"
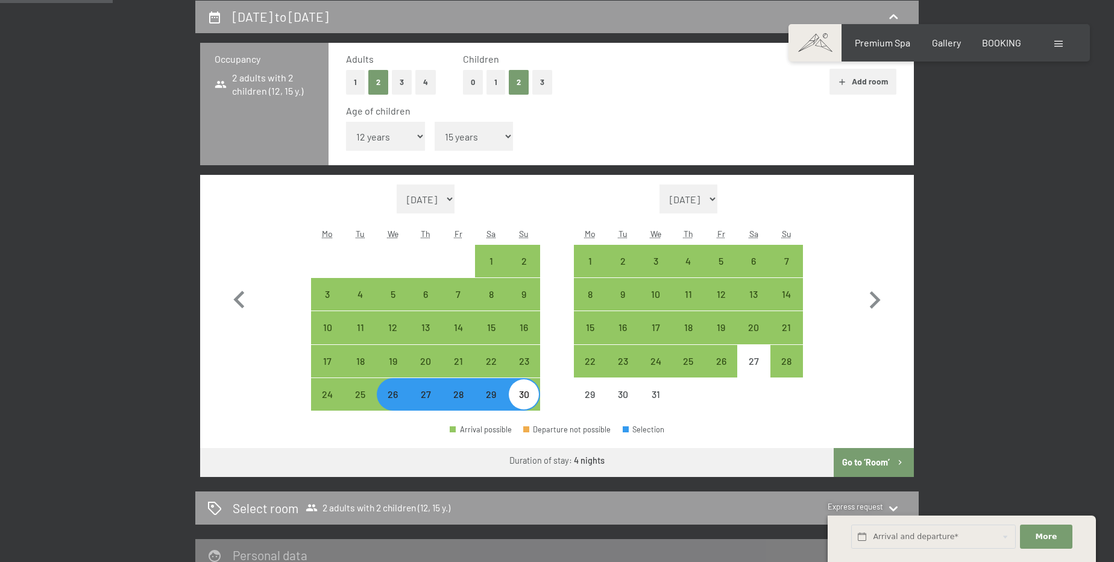
click at [889, 460] on button "Go to ‘Room’" at bounding box center [873, 462] width 80 height 29
select select "[DATE]"
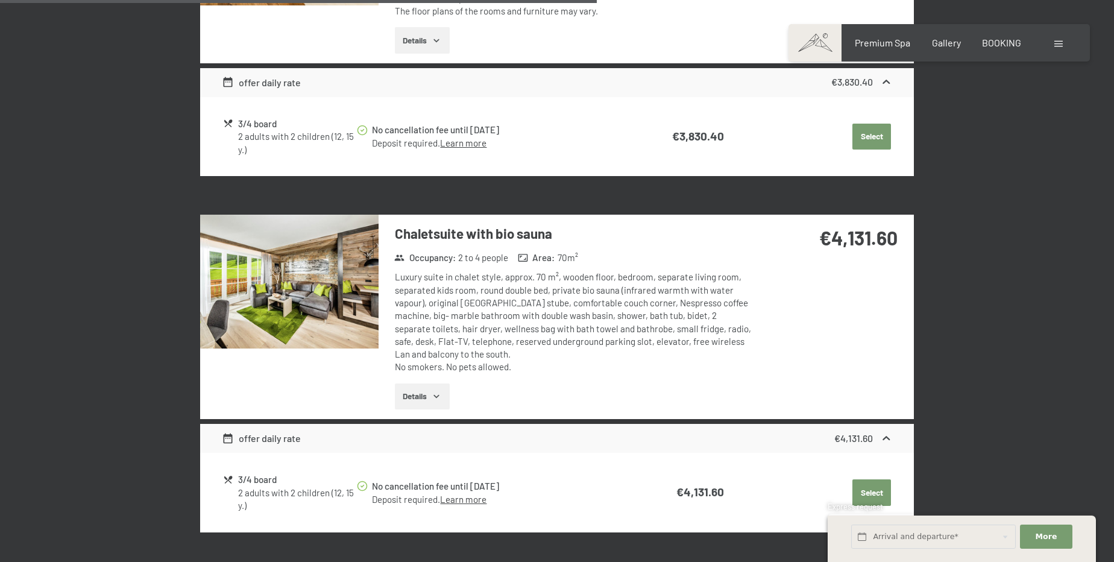
scroll to position [1578, 0]
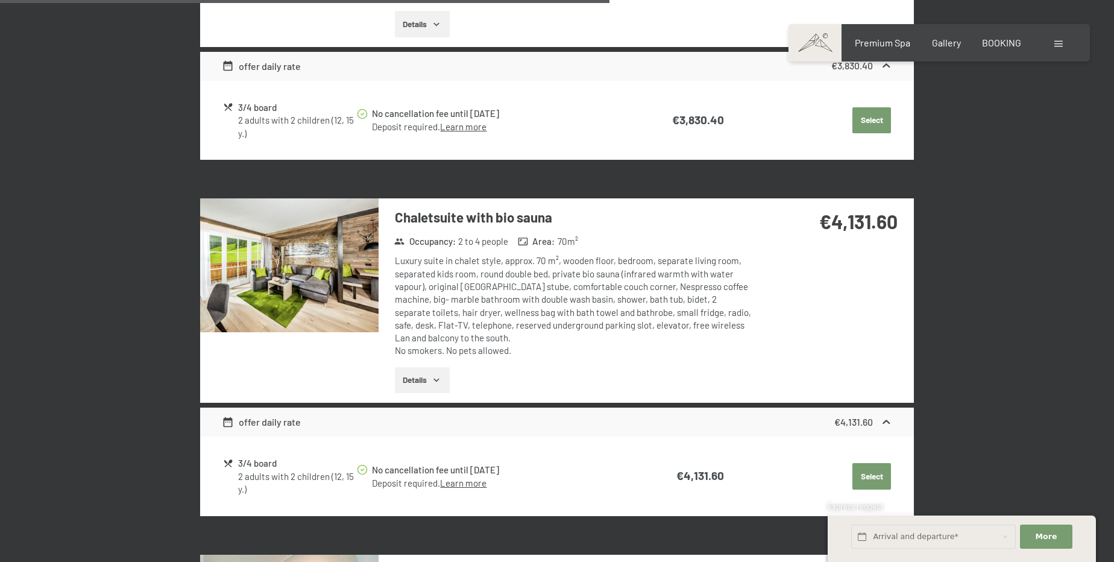
click at [409, 381] on button "Details" at bounding box center [422, 380] width 55 height 27
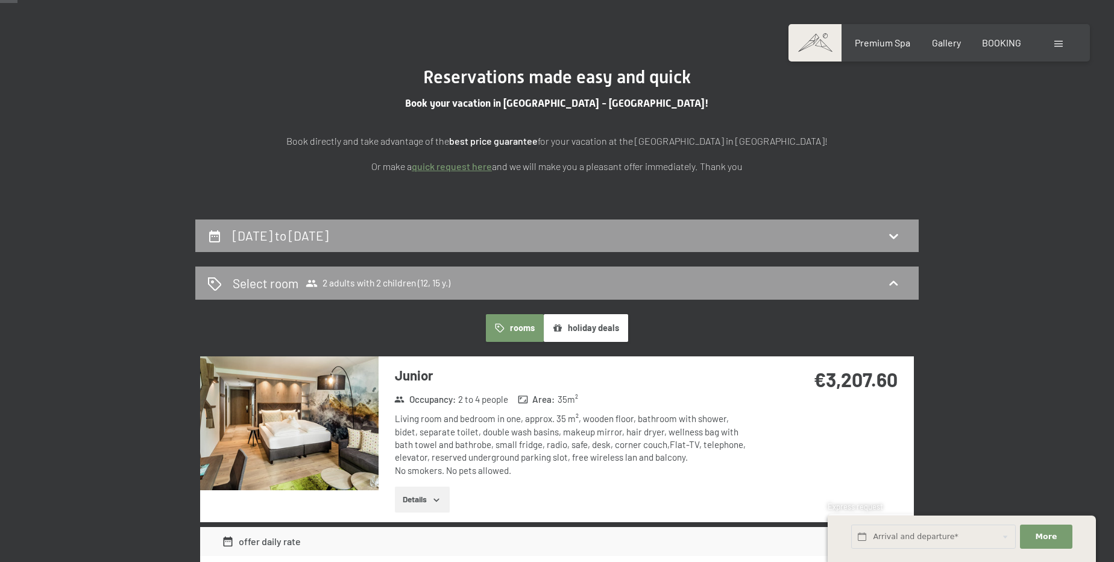
scroll to position [0, 0]
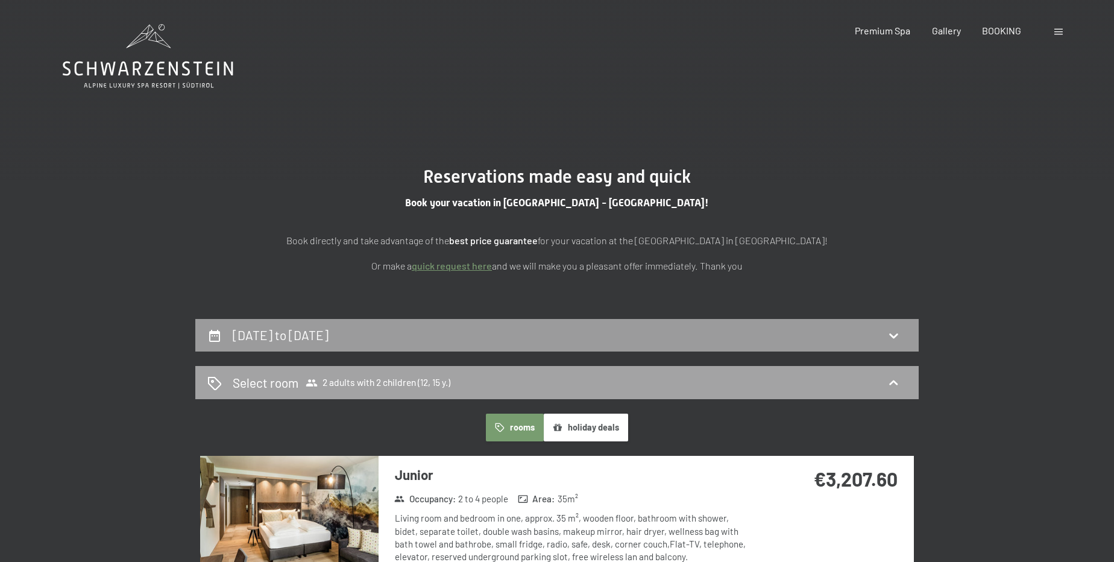
click at [437, 389] on span "Select room 2 adults with 2 children (12, 15 y.)" at bounding box center [342, 382] width 218 height 17
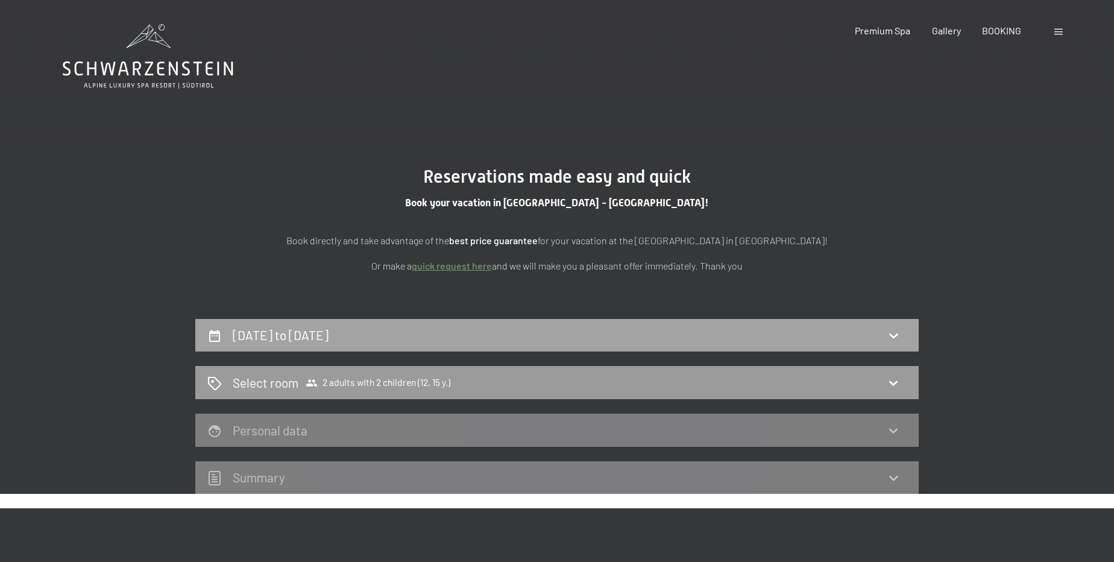
click at [328, 340] on h2 "[DATE] to [DATE]" at bounding box center [281, 334] width 96 height 15
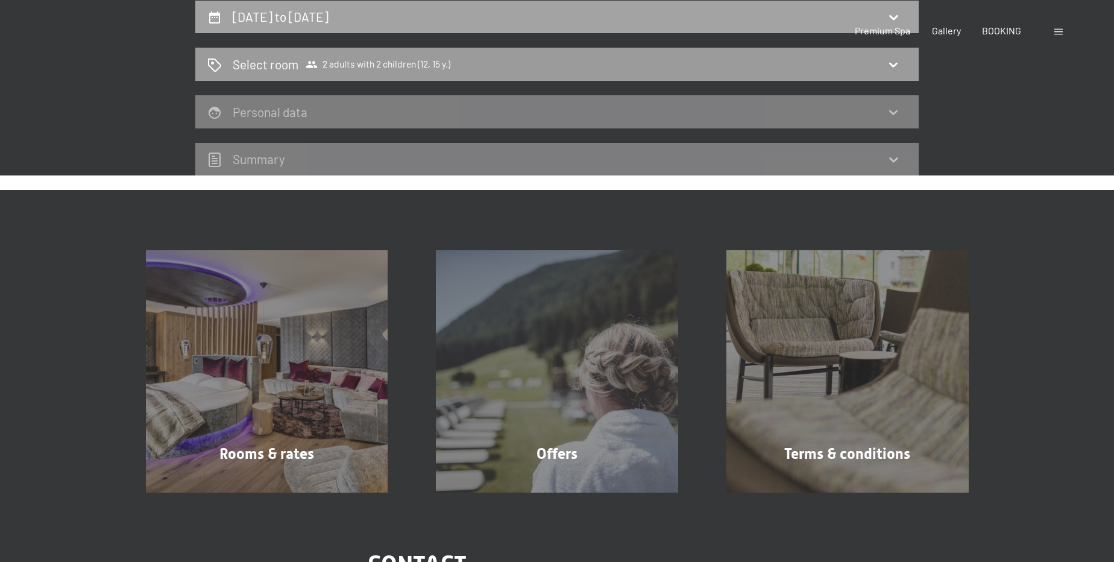
select select "12"
select select "15"
select select "[DATE]"
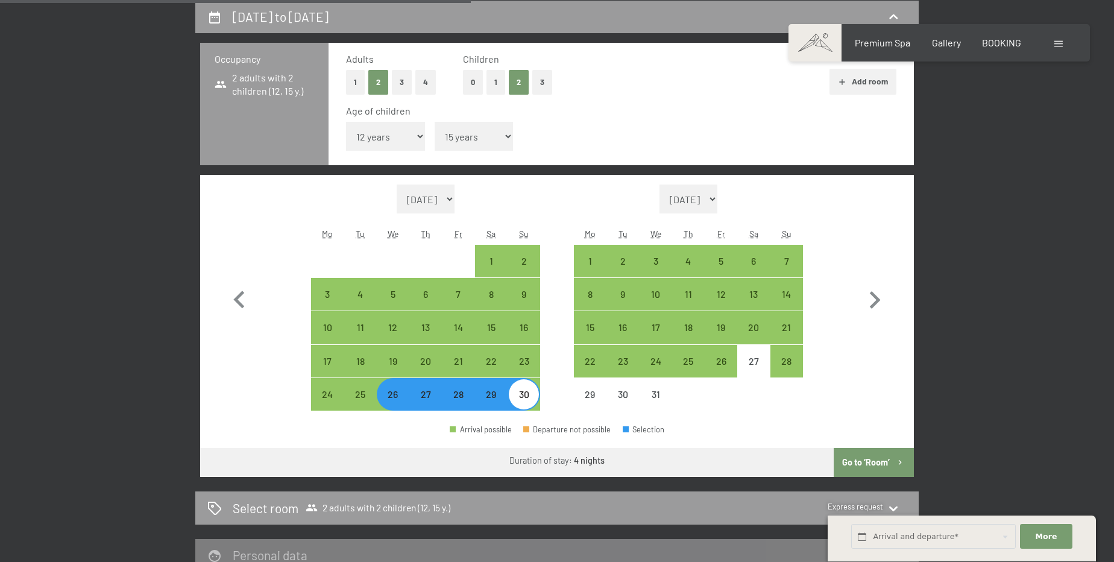
click at [391, 402] on div "26" at bounding box center [393, 404] width 30 height 30
select select "[DATE]"
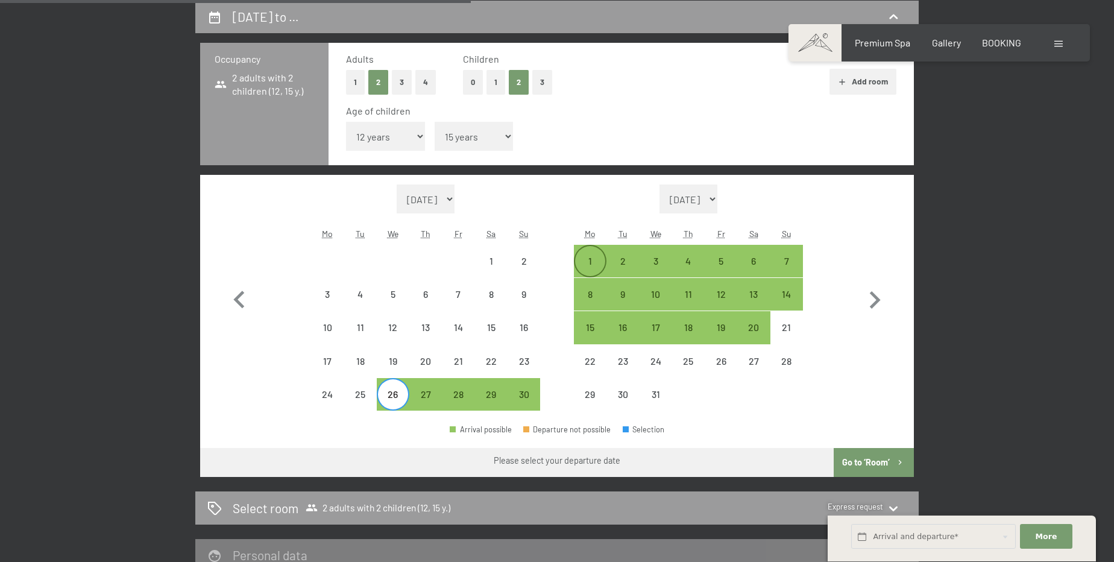
click at [581, 262] on div "1" at bounding box center [590, 271] width 30 height 30
select select "[DATE]"
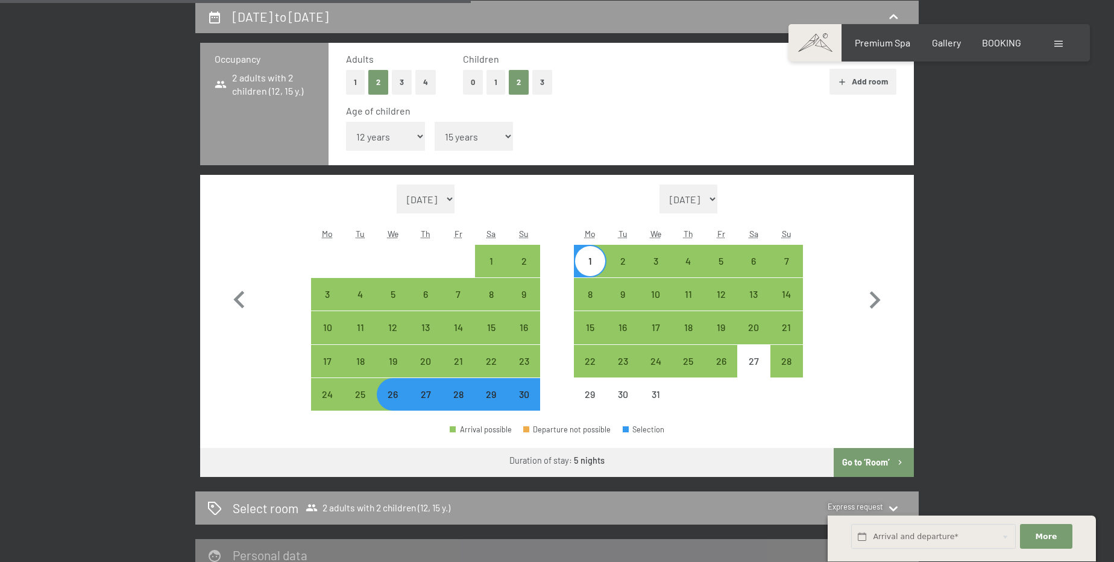
click at [857, 459] on button "Go to ‘Room’" at bounding box center [873, 462] width 80 height 29
select select "[DATE]"
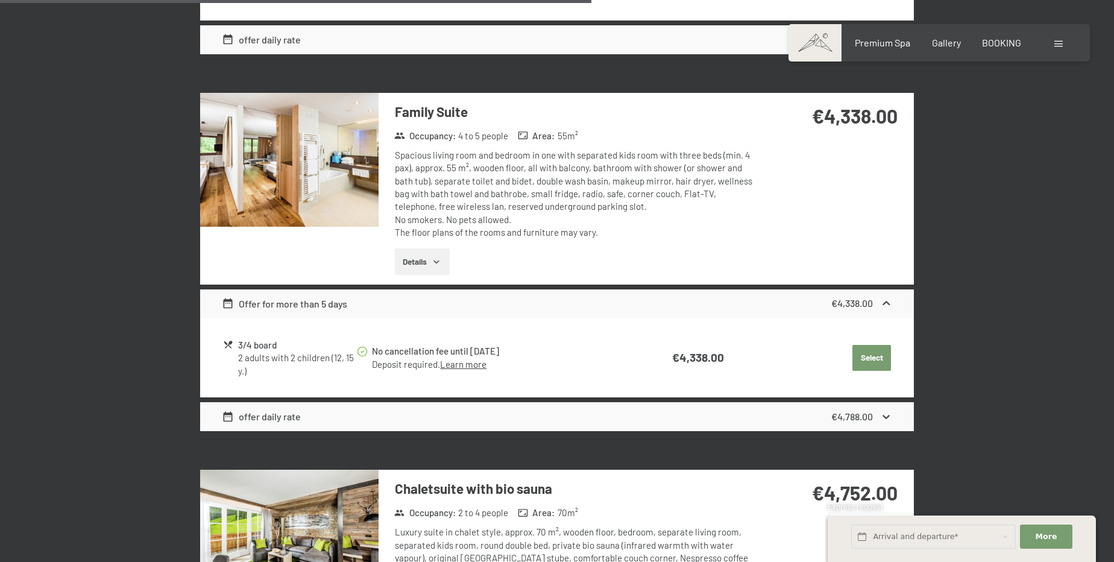
scroll to position [1688, 0]
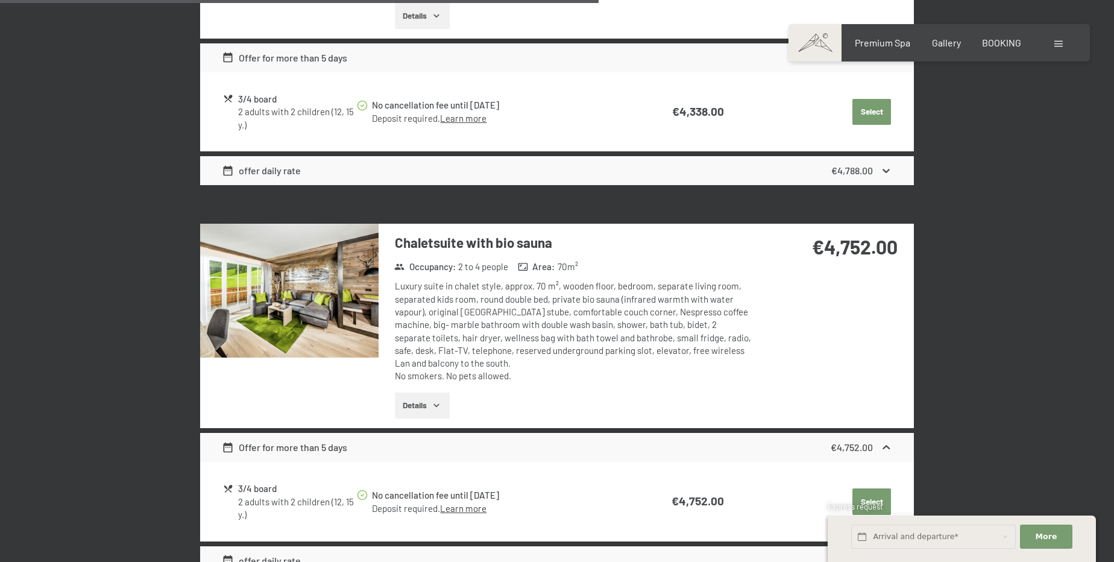
click at [428, 399] on button "Details" at bounding box center [422, 405] width 55 height 27
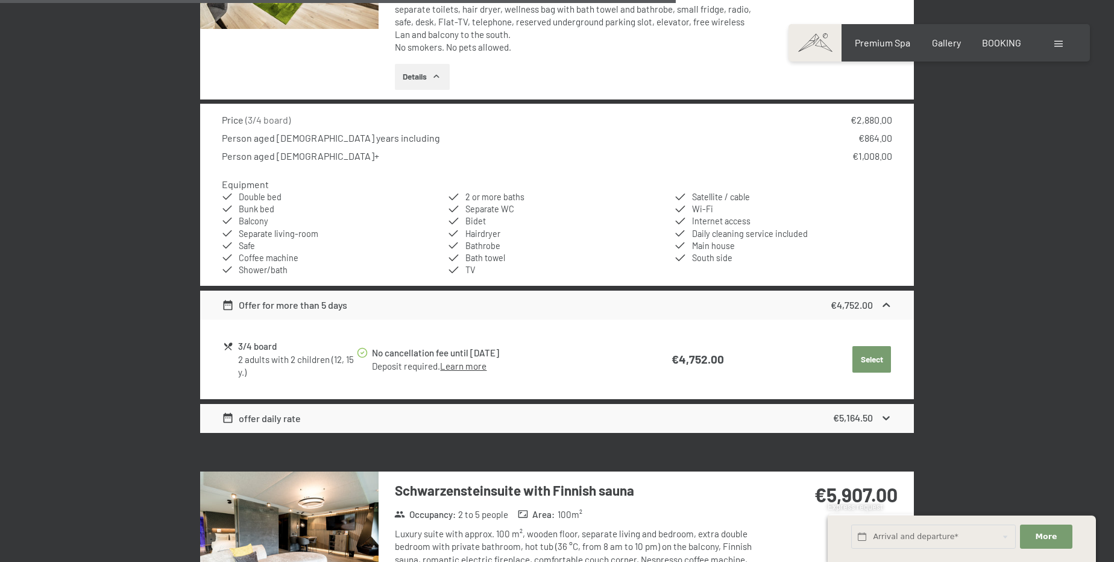
scroll to position [2071, 0]
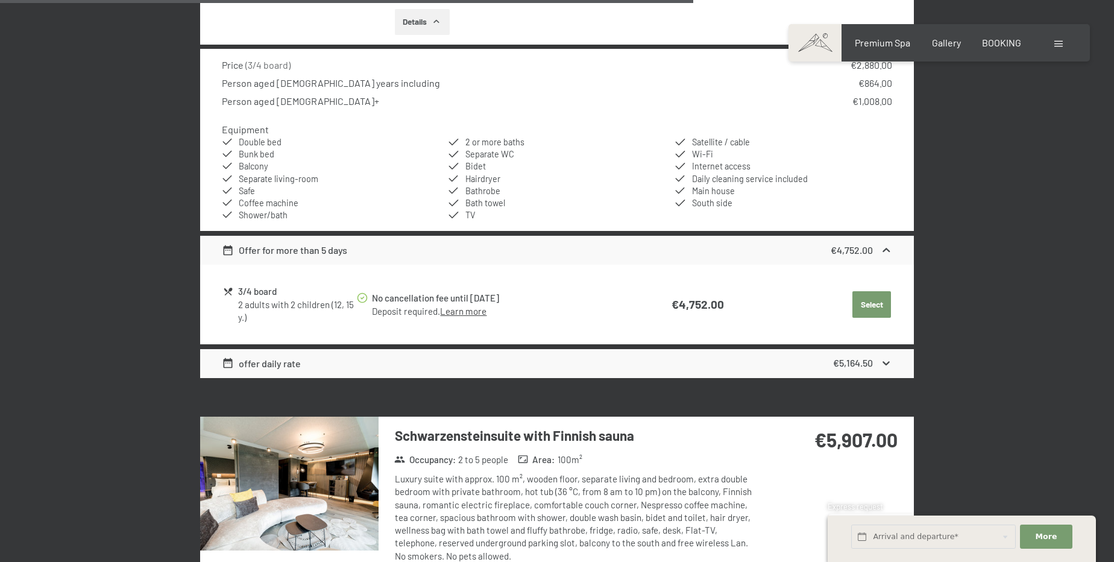
click at [898, 355] on div "offer daily rate €5,164.50" at bounding box center [556, 363] width 713 height 29
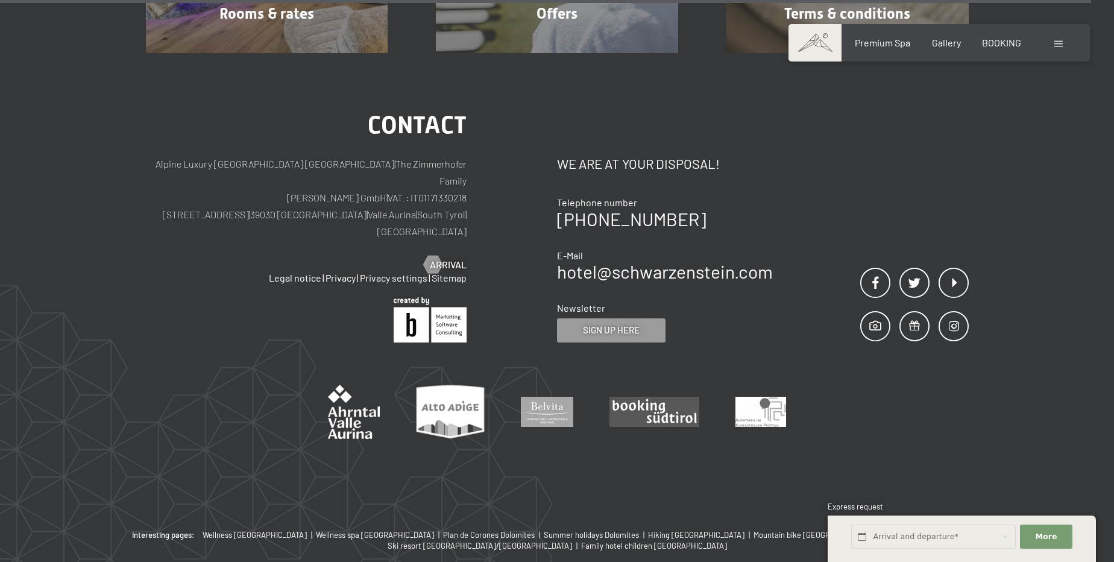
scroll to position [3386, 0]
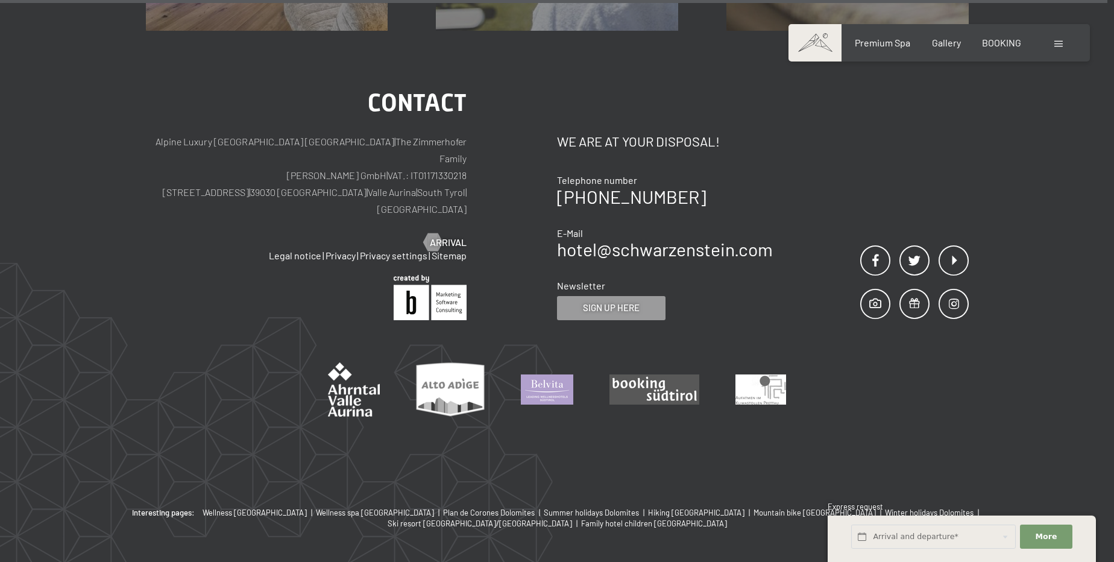
click at [560, 374] on img at bounding box center [547, 389] width 52 height 30
